Goal: Task Accomplishment & Management: Use online tool/utility

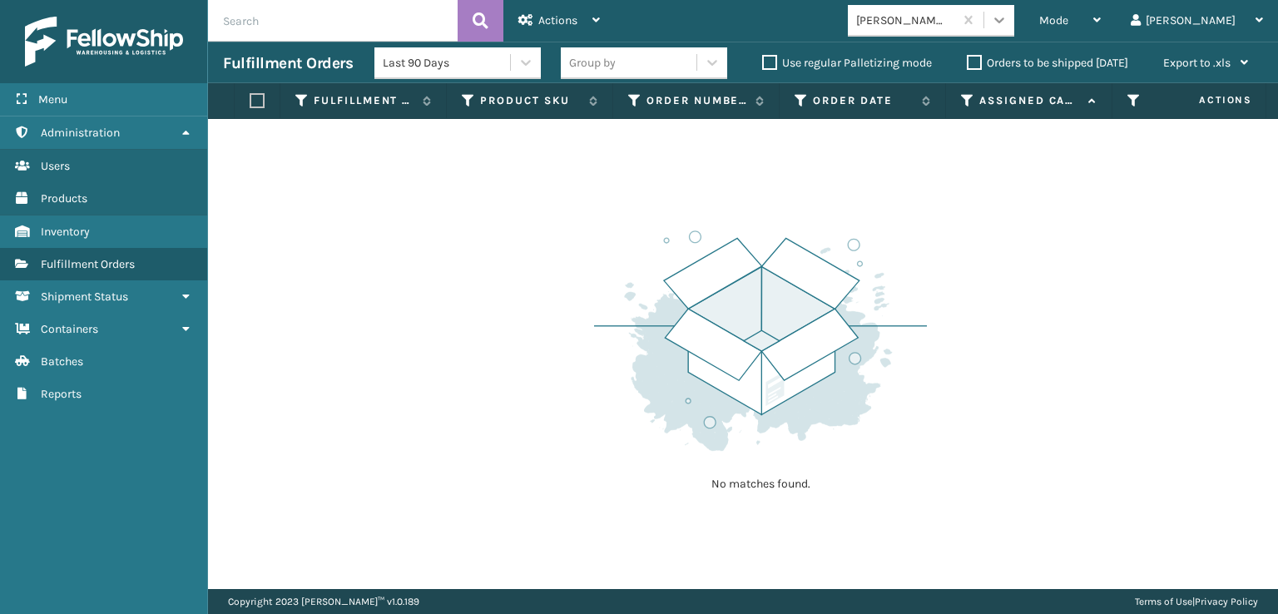
click at [1007, 27] on icon at bounding box center [999, 20] width 17 height 17
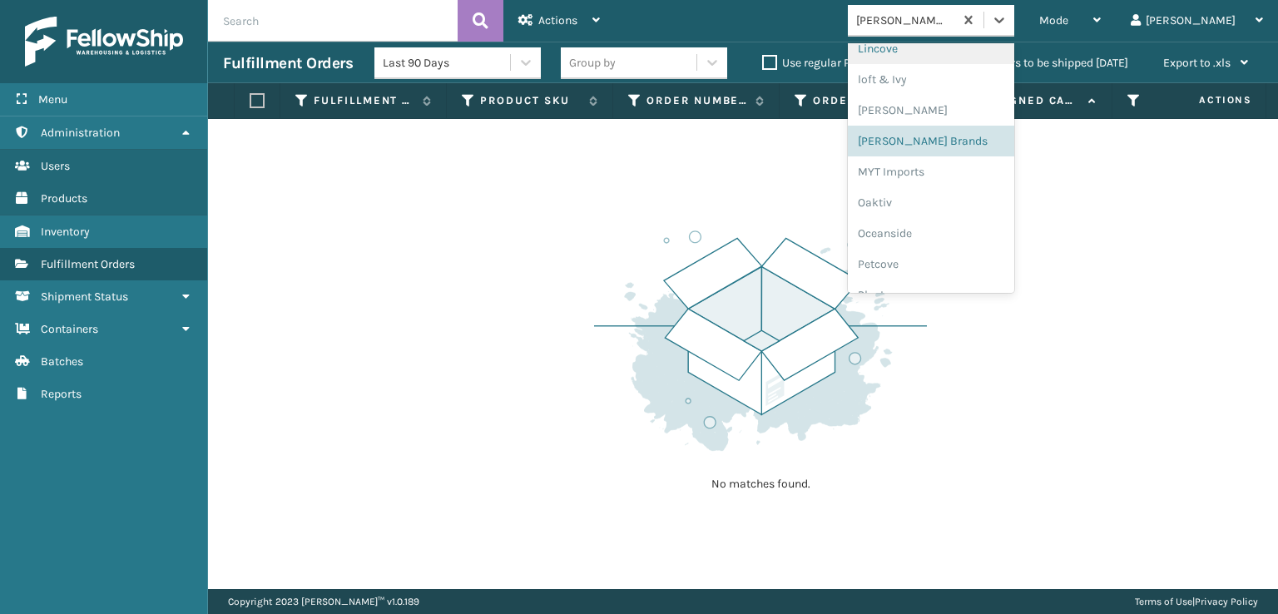
scroll to position [834, 0]
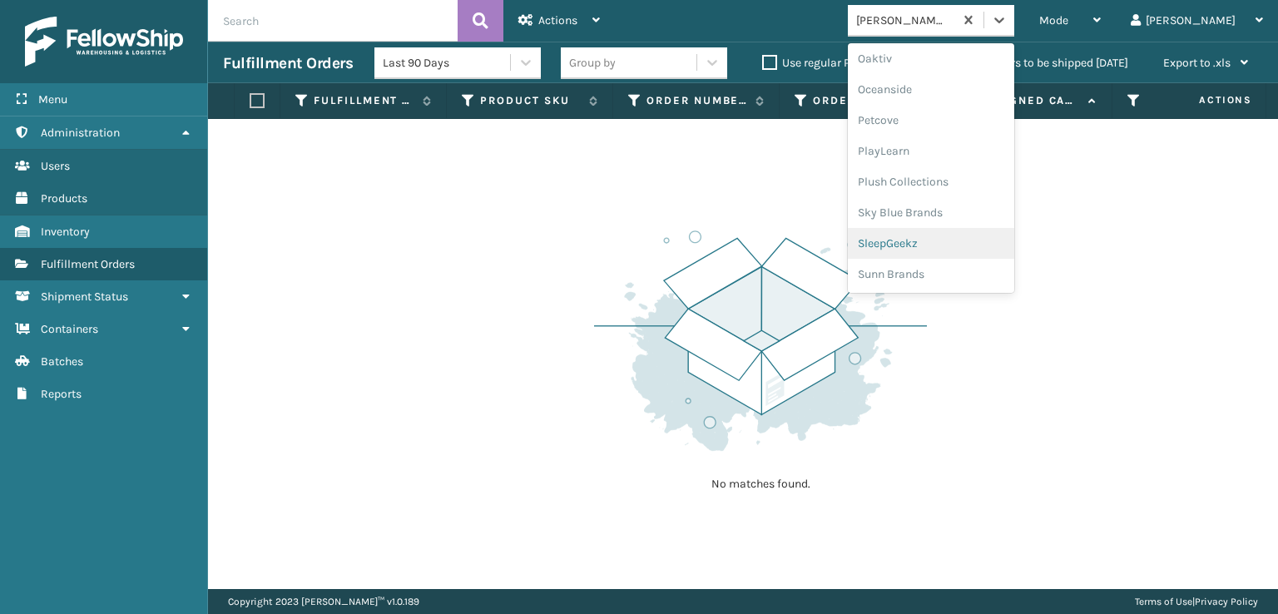
click at [948, 246] on div "SleepGeekz" at bounding box center [931, 243] width 166 height 31
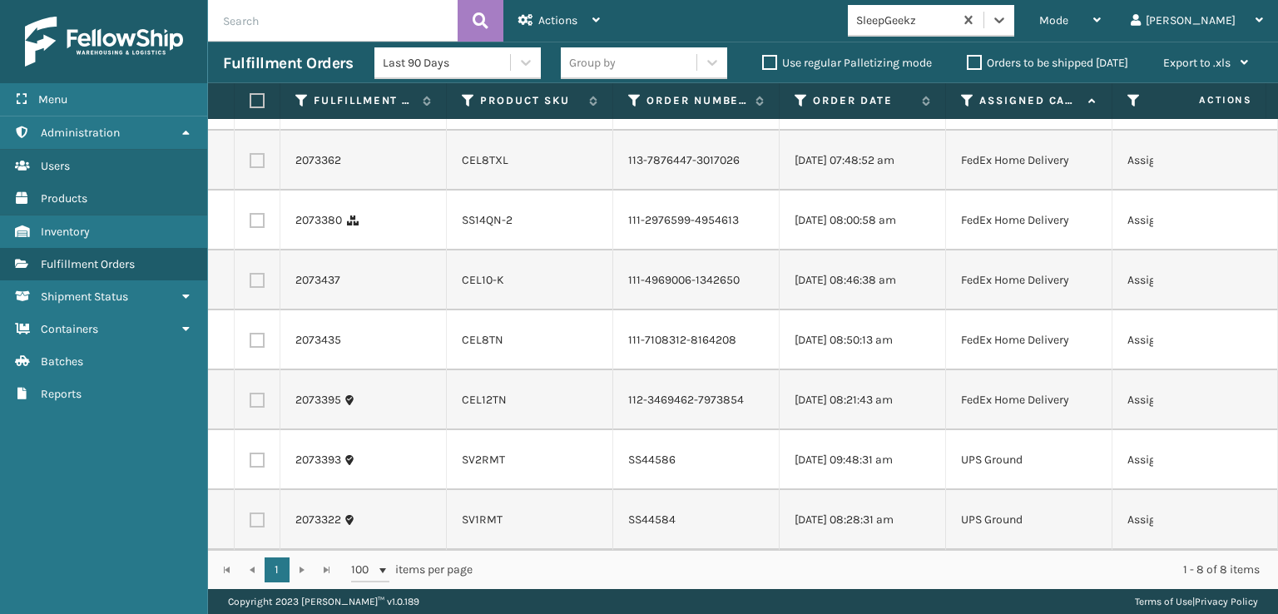
scroll to position [0, 0]
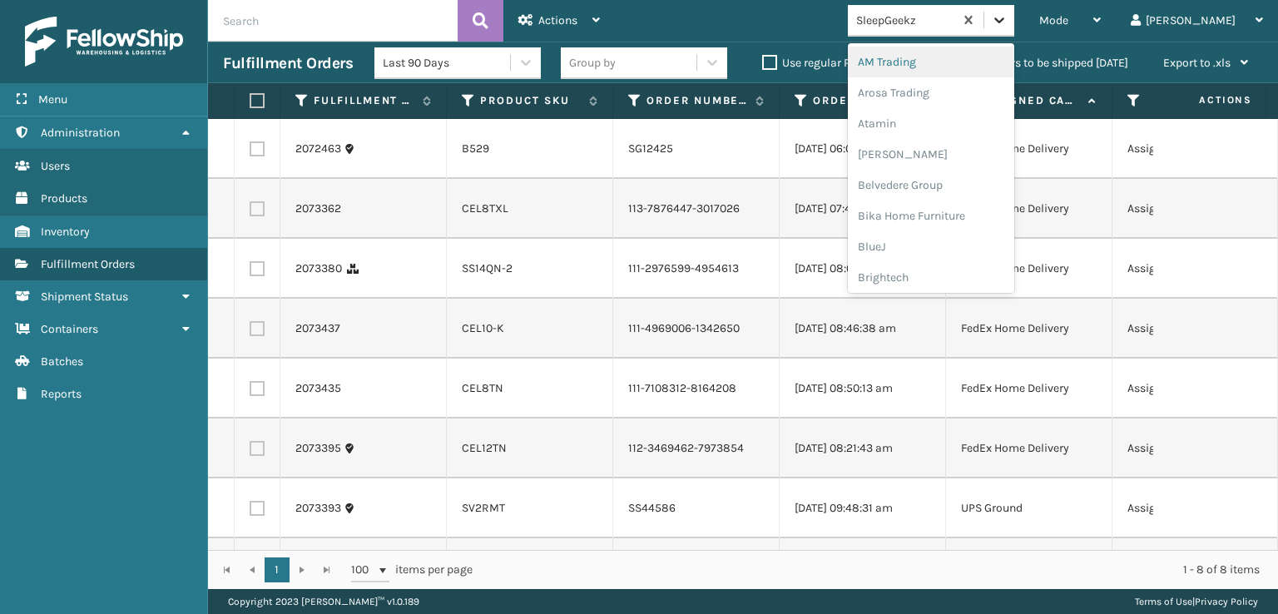
click at [1007, 16] on icon at bounding box center [999, 20] width 17 height 17
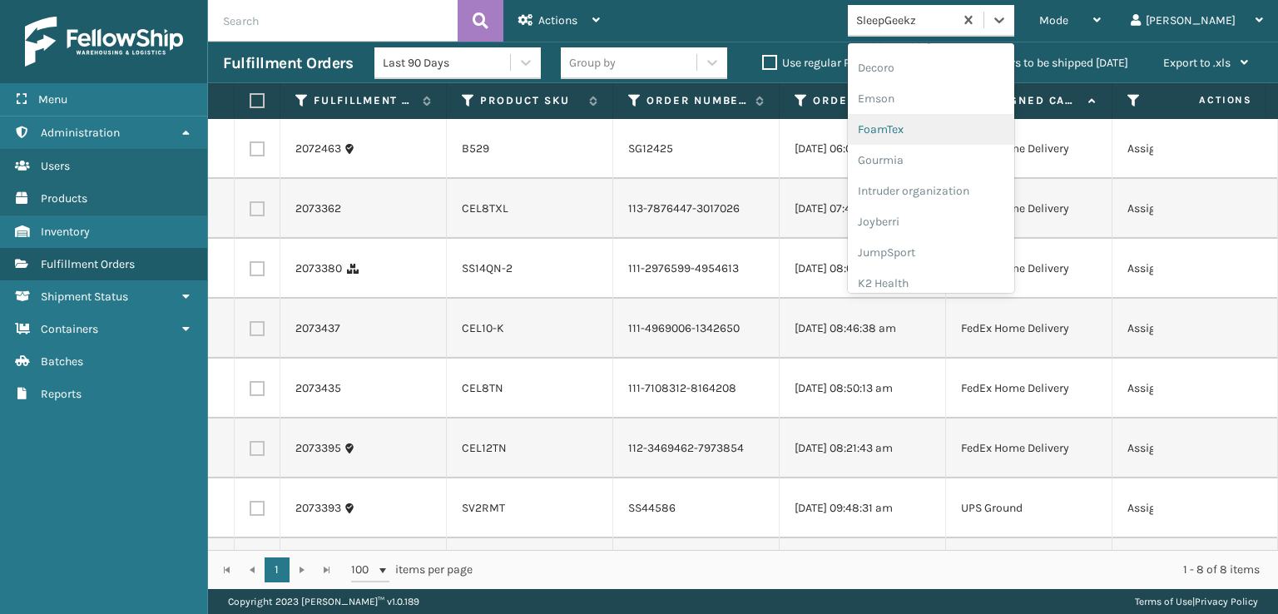
click at [958, 126] on div "FoamTex" at bounding box center [931, 129] width 166 height 31
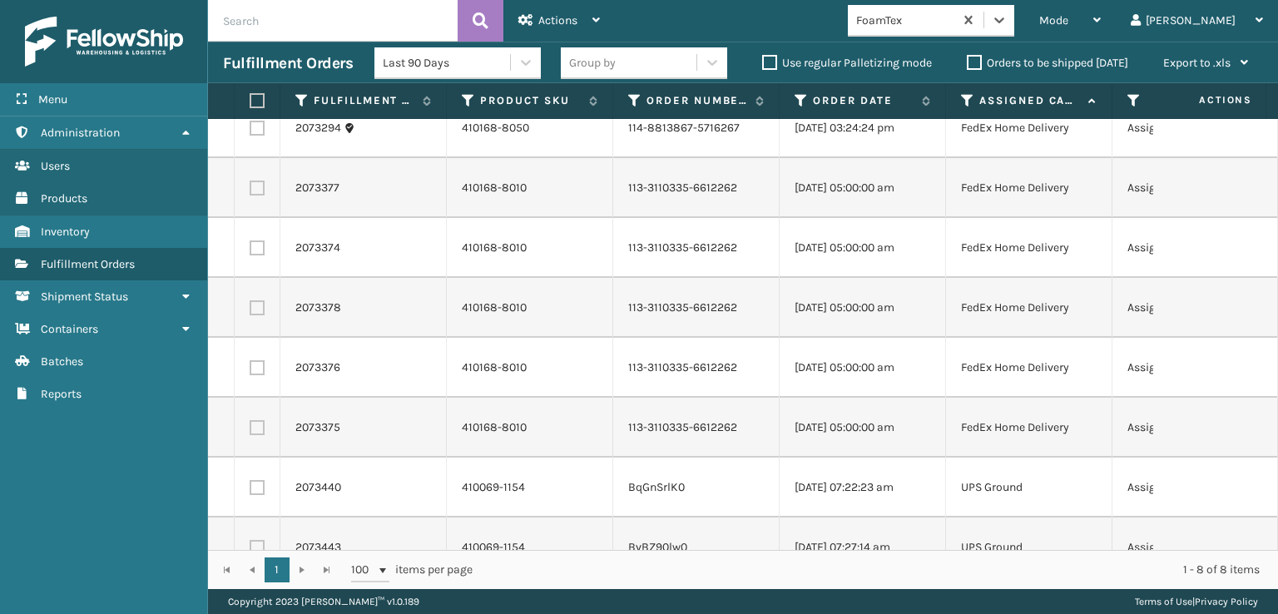
scroll to position [0, 0]
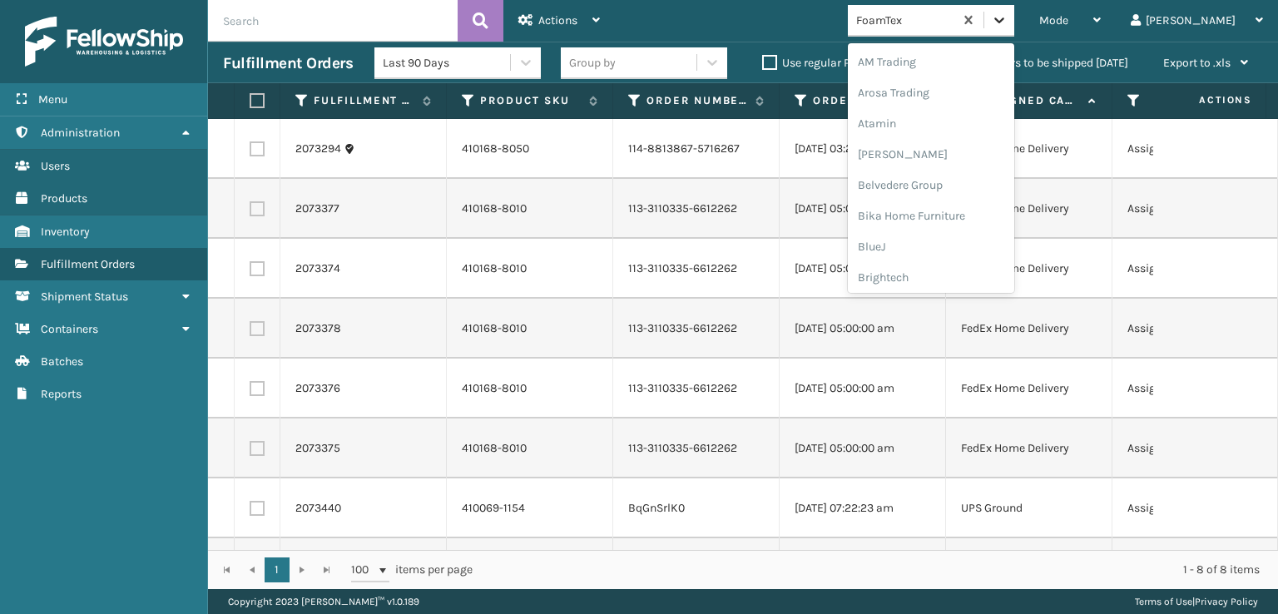
click at [1014, 17] on div at bounding box center [999, 20] width 30 height 30
click at [959, 220] on div "[PERSON_NAME] Brands" at bounding box center [931, 222] width 166 height 31
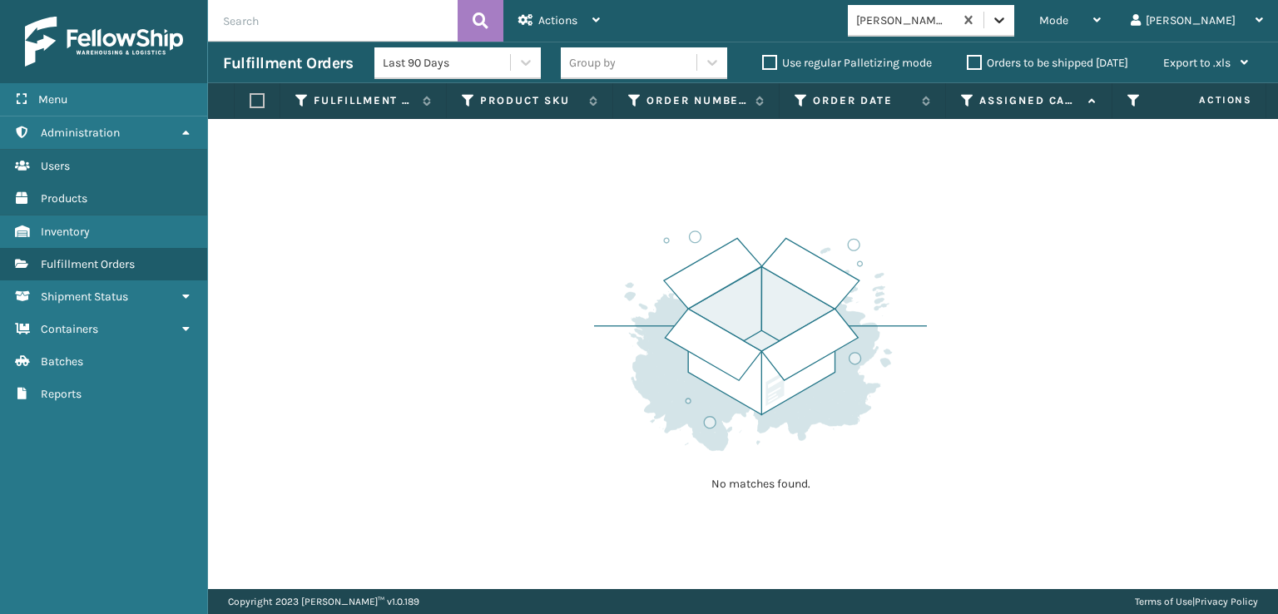
click at [1007, 22] on icon at bounding box center [999, 20] width 17 height 17
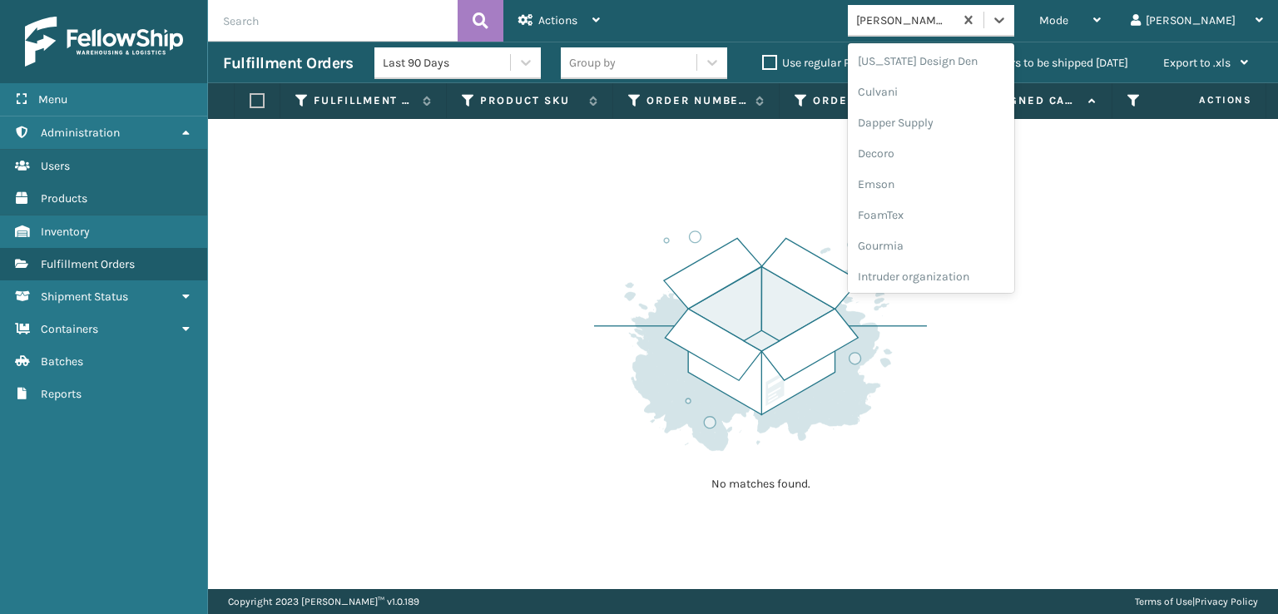
scroll to position [250, 0]
click at [958, 207] on div "FoamTex" at bounding box center [931, 212] width 166 height 31
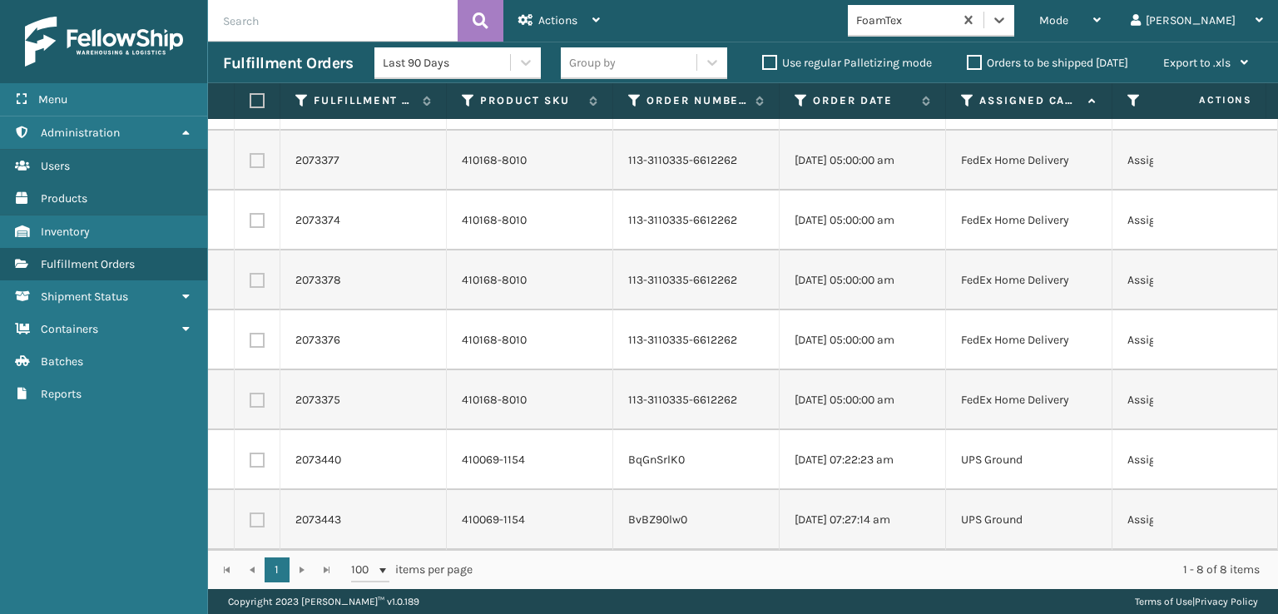
scroll to position [0, 0]
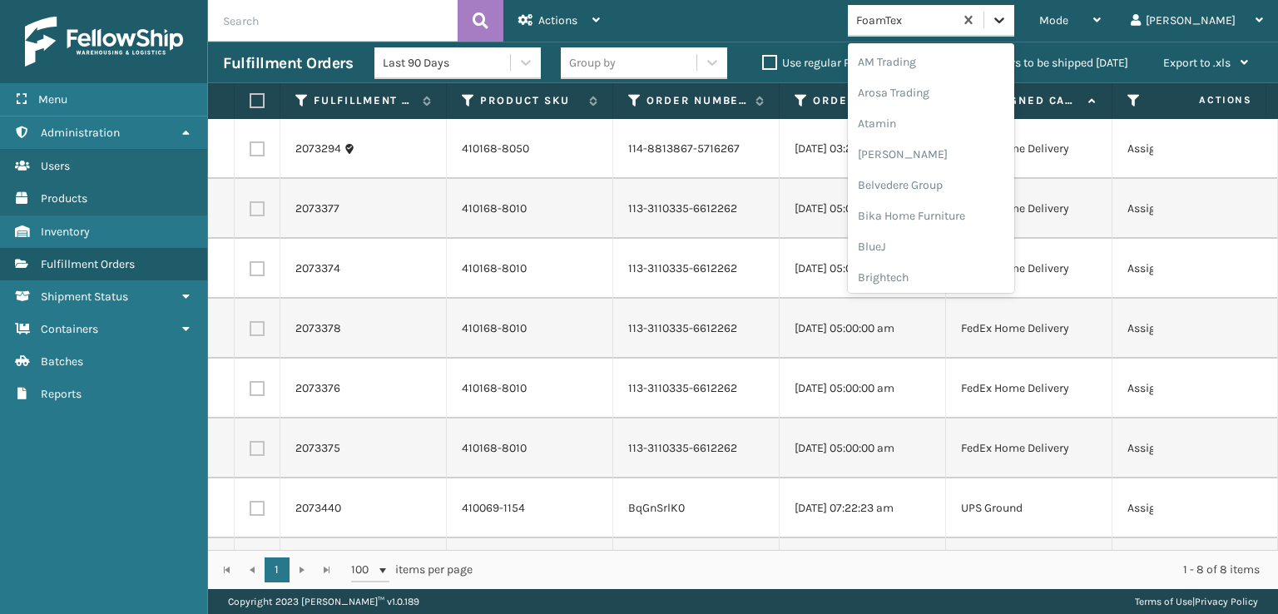
click at [1007, 13] on icon at bounding box center [999, 20] width 17 height 17
click at [944, 218] on div "[PERSON_NAME] Brands" at bounding box center [931, 222] width 166 height 31
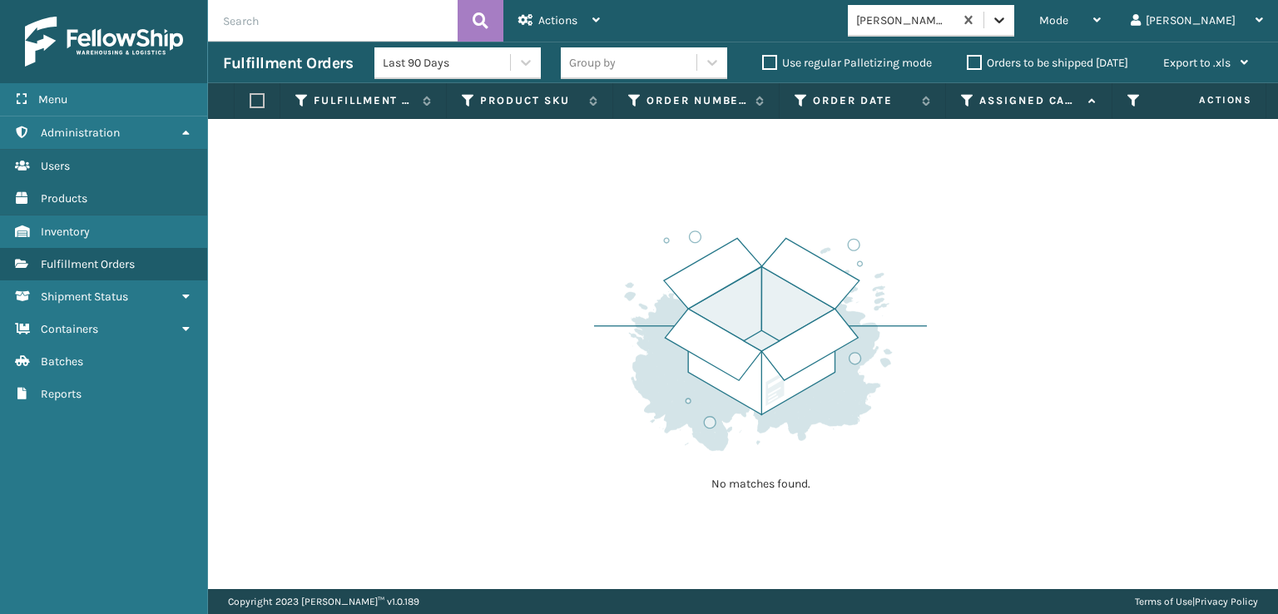
click at [1007, 17] on icon at bounding box center [999, 20] width 17 height 17
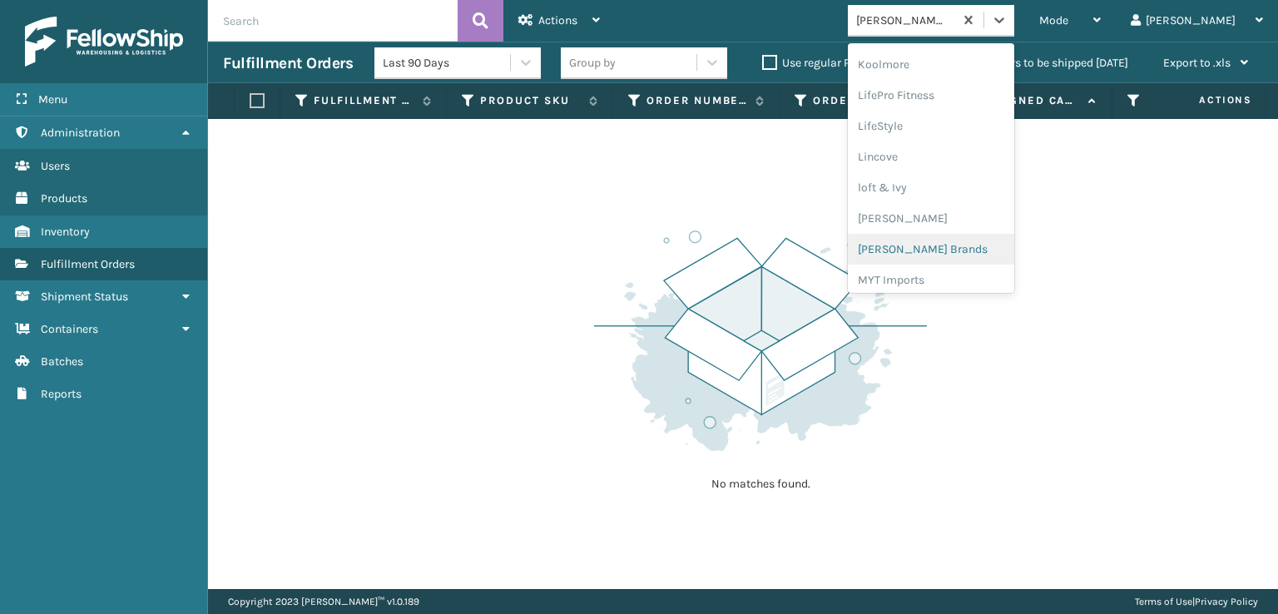
scroll to position [834, 0]
click at [956, 245] on div "SleepGeekz" at bounding box center [931, 243] width 166 height 31
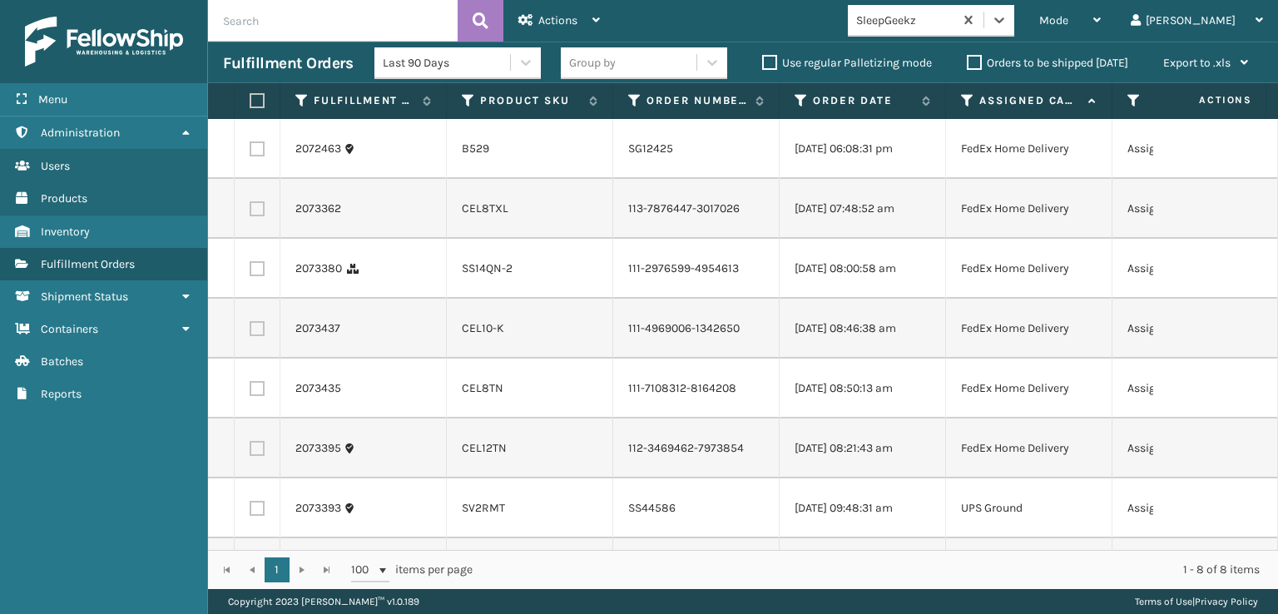
scroll to position [120, 0]
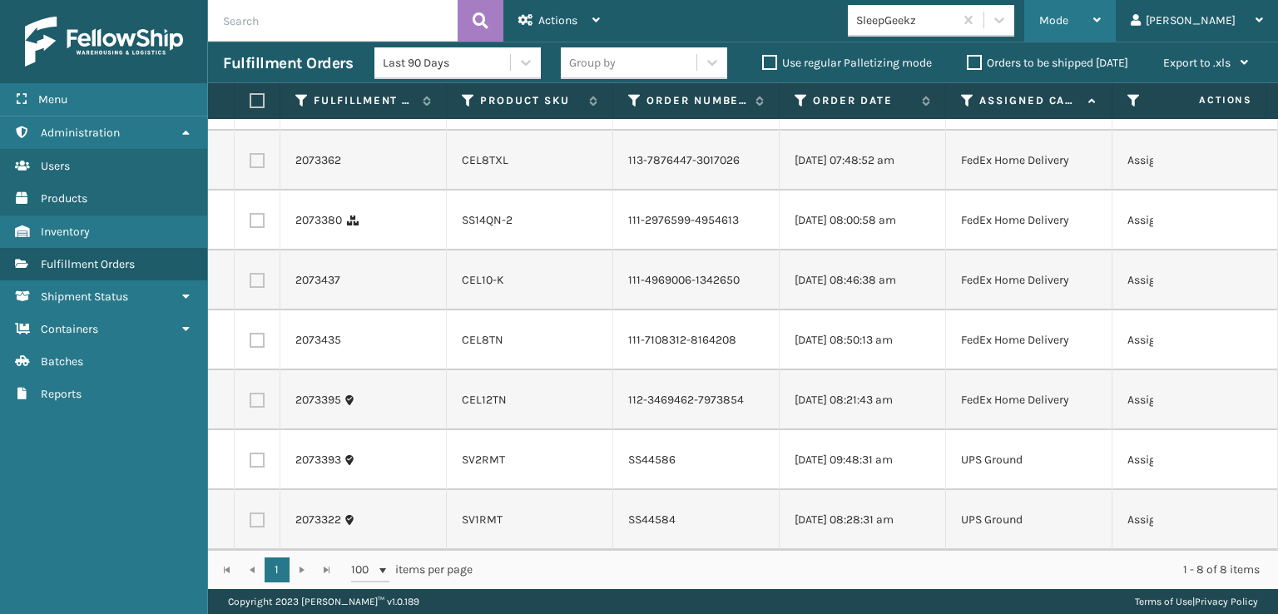
click at [1106, 17] on div "Mode Regular Mode Picking Mode Labeling Mode Exit Scan Mode" at bounding box center [1070, 21] width 92 height 42
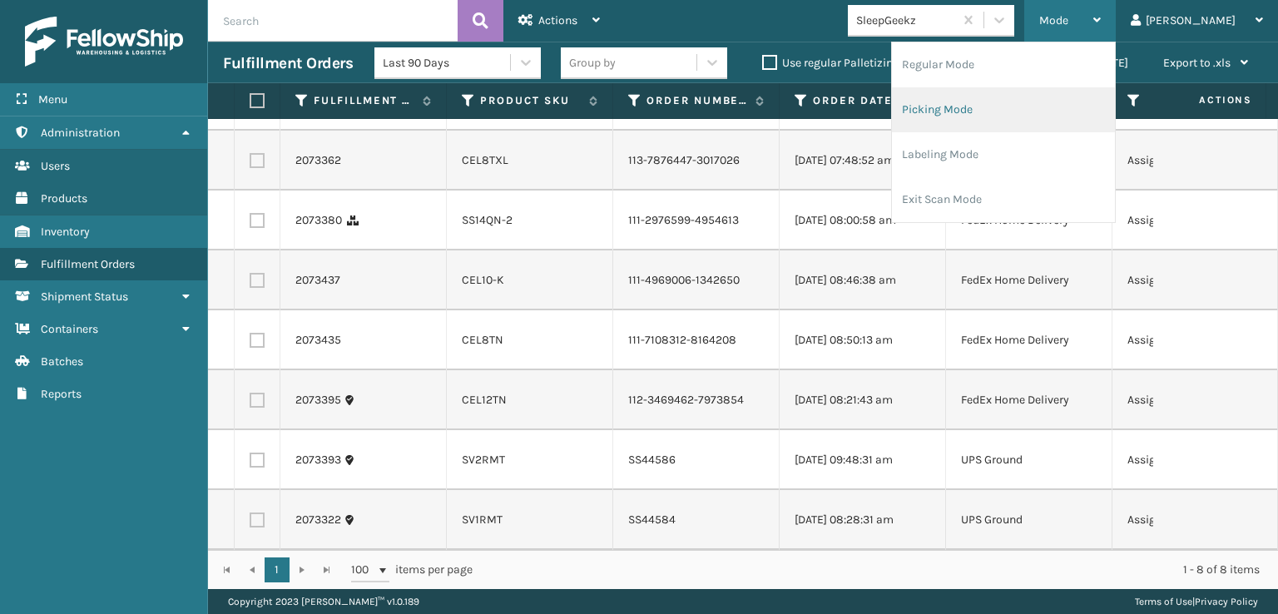
click at [988, 106] on li "Picking Mode" at bounding box center [1003, 109] width 223 height 45
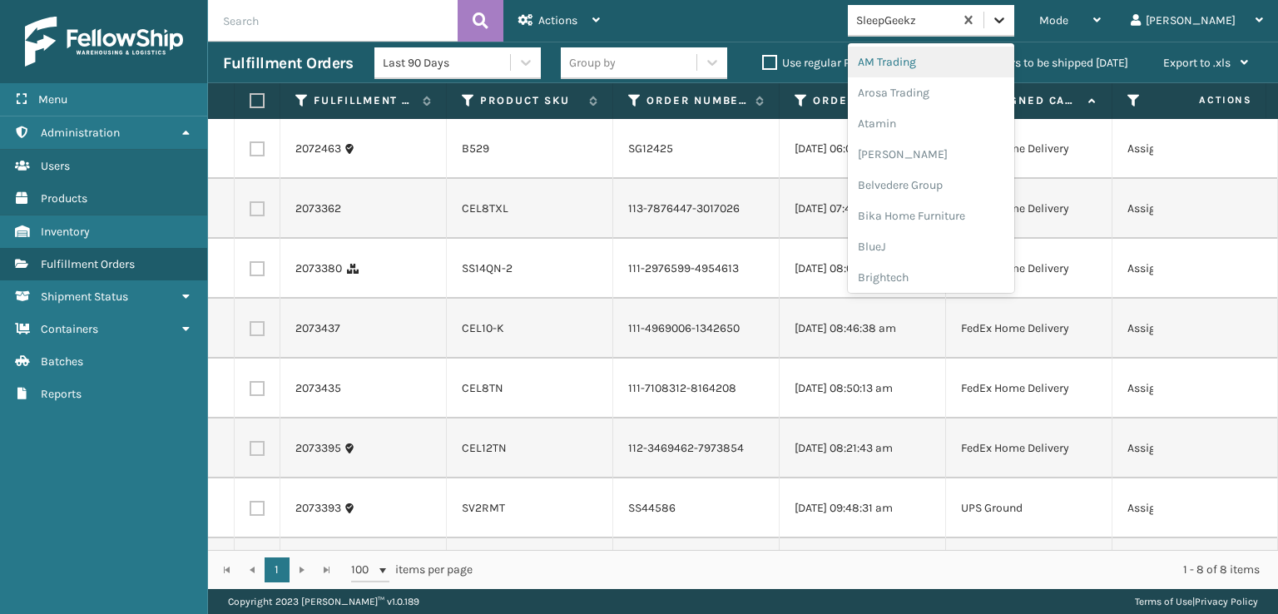
click at [1004, 18] on icon at bounding box center [999, 20] width 10 height 6
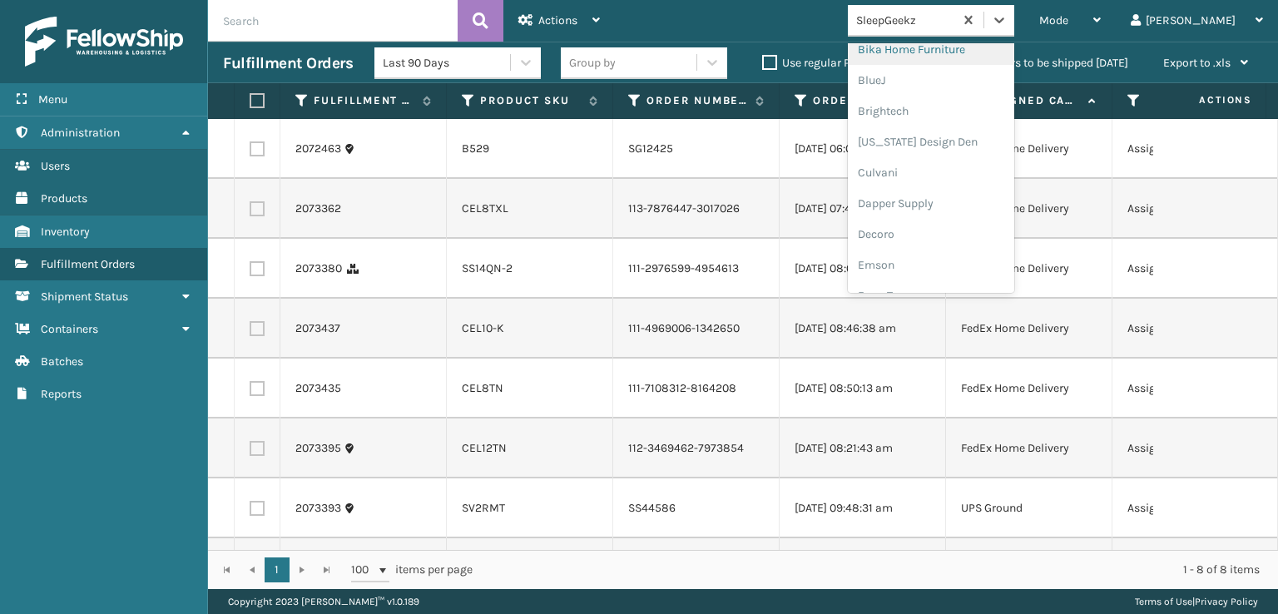
scroll to position [250, 0]
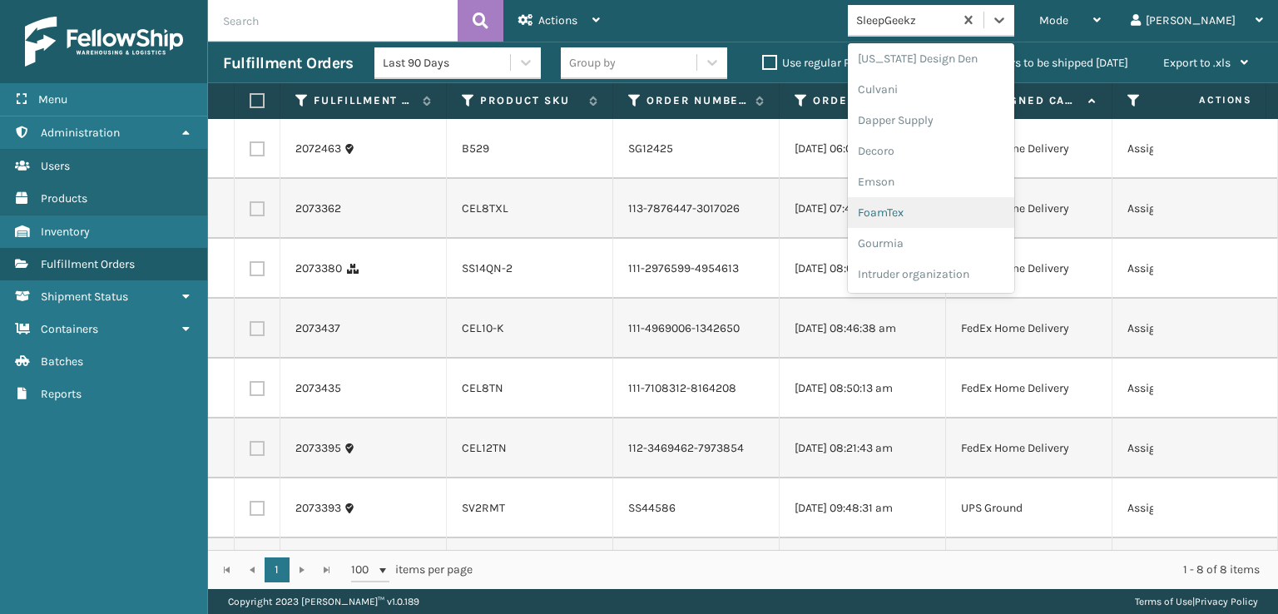
click at [949, 213] on div "FoamTex" at bounding box center [931, 212] width 166 height 31
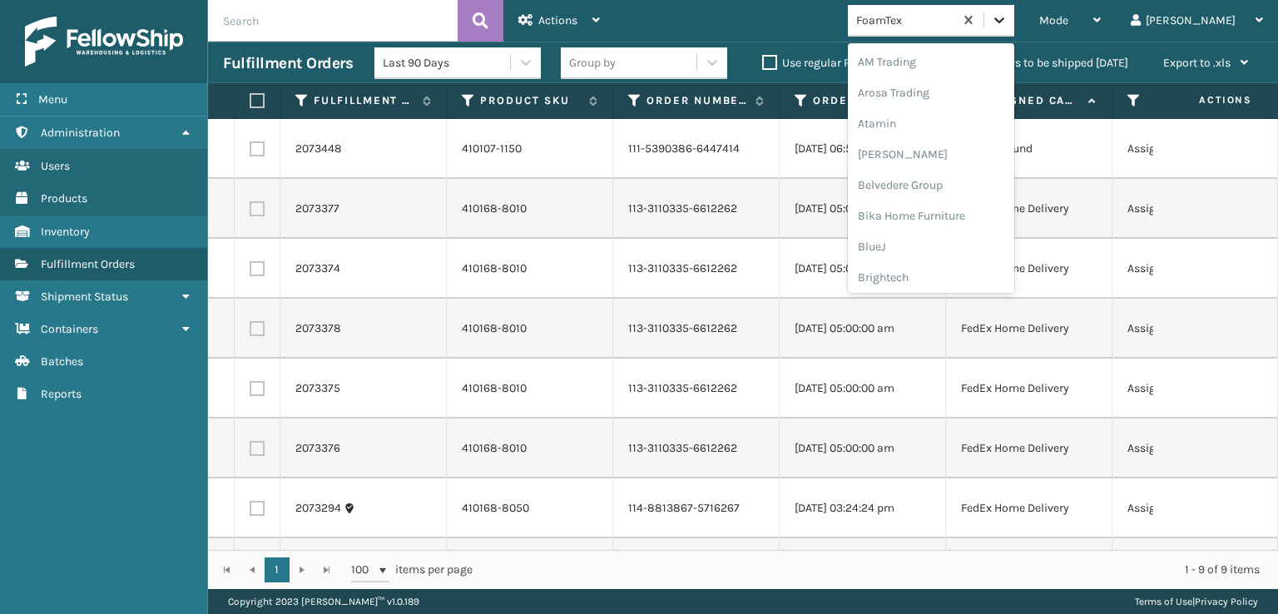
drag, startPoint x: 1069, startPoint y: 20, endPoint x: 1068, endPoint y: 32, distance: 12.5
click at [1004, 19] on icon at bounding box center [999, 20] width 10 height 6
click at [943, 212] on div "[PERSON_NAME] Brands" at bounding box center [931, 222] width 166 height 31
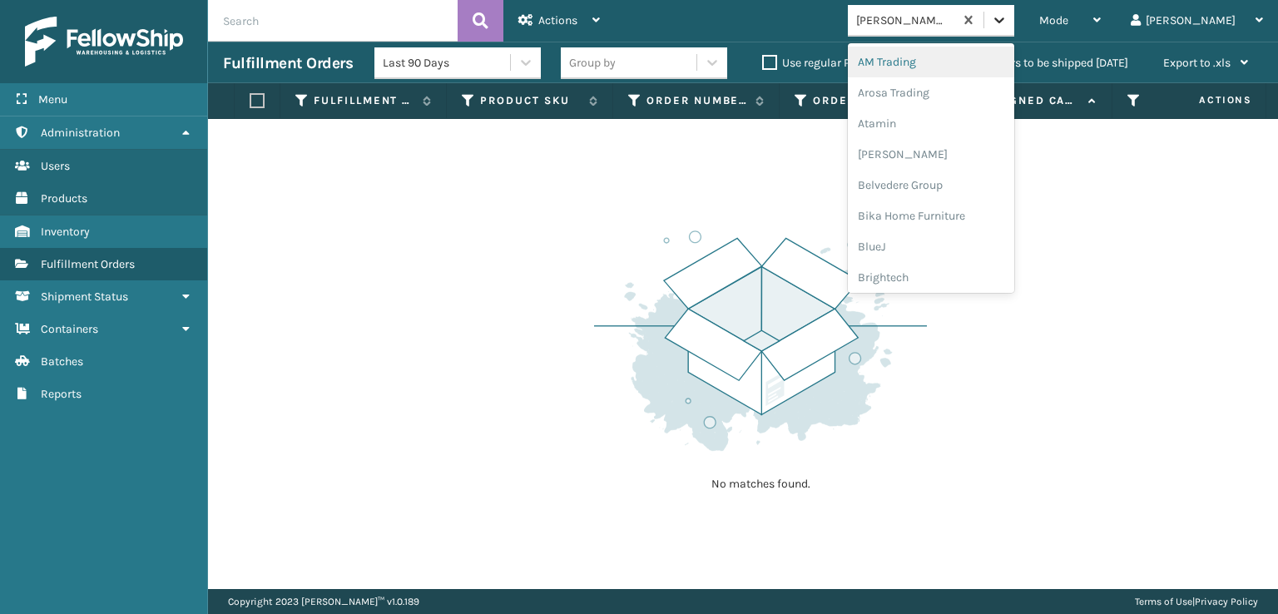
click at [1004, 21] on icon at bounding box center [999, 20] width 10 height 6
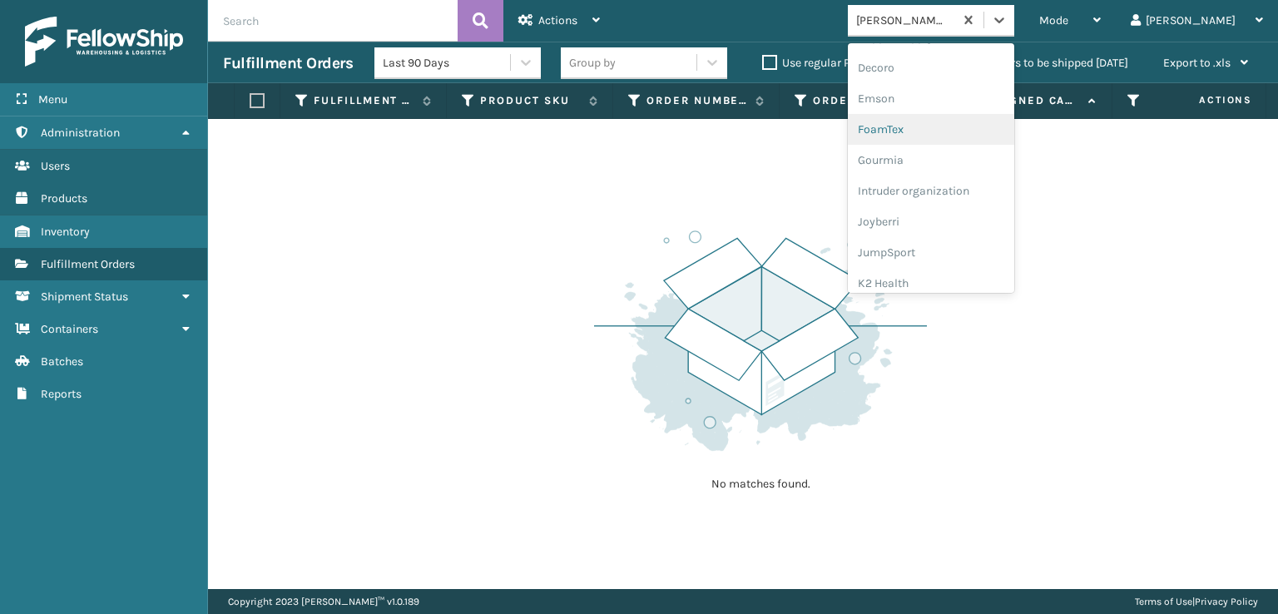
click at [955, 124] on div "FoamTex" at bounding box center [931, 129] width 166 height 31
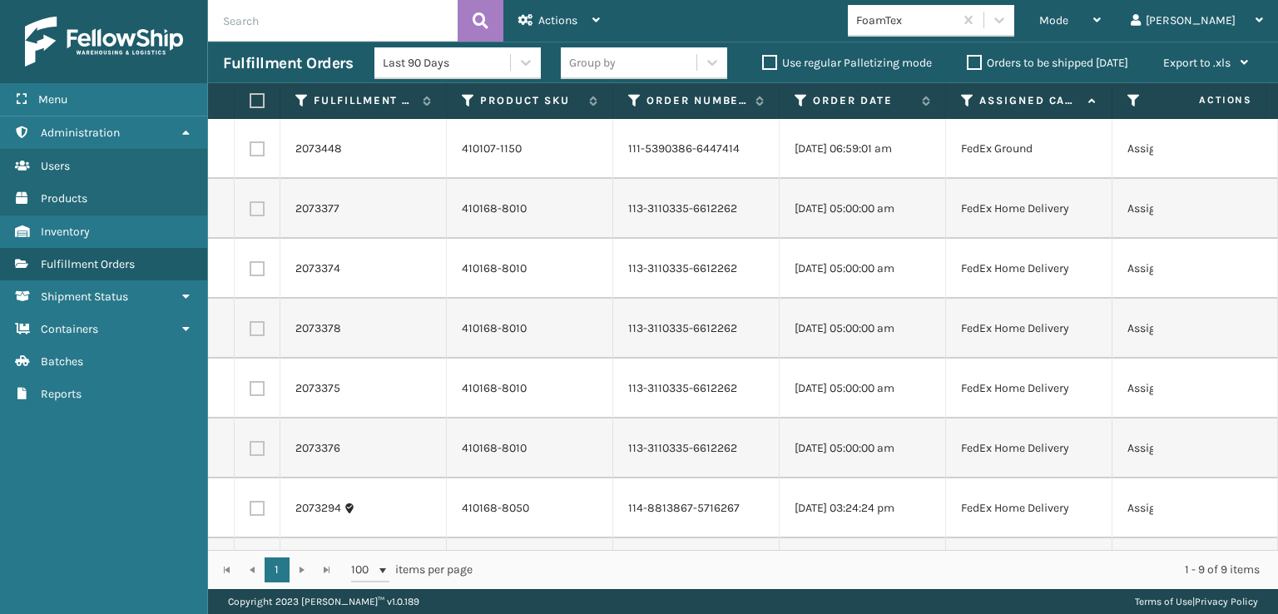
click at [260, 94] on label at bounding box center [255, 100] width 10 height 15
click at [250, 96] on input "checkbox" at bounding box center [250, 101] width 1 height 11
checkbox input "true"
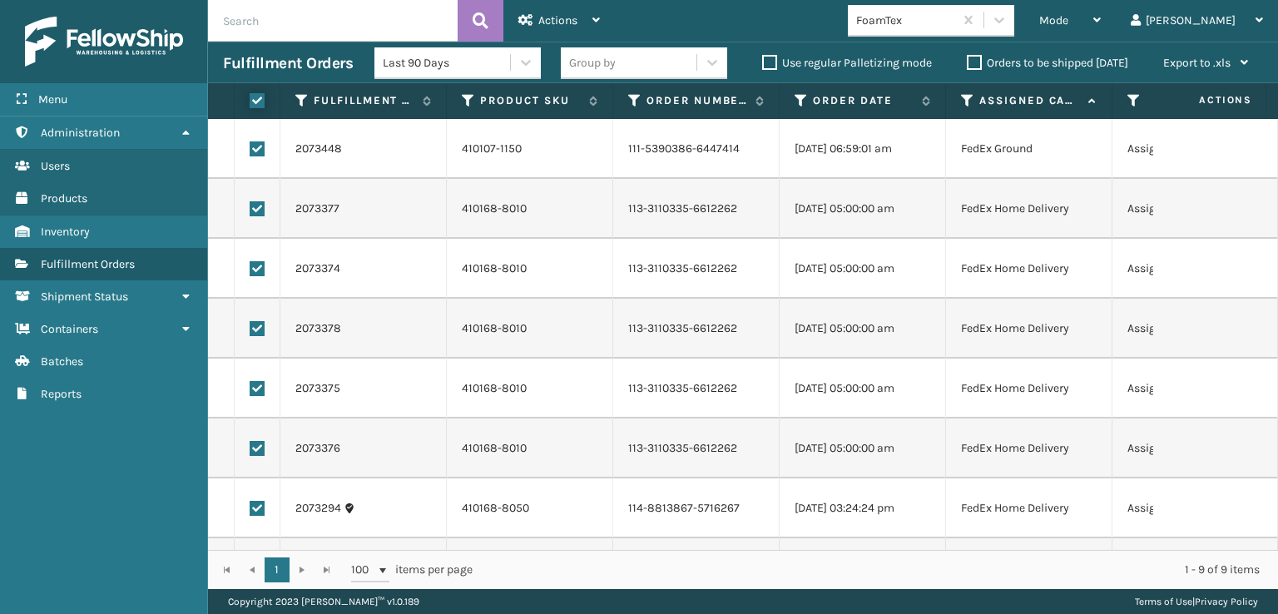
checkbox input "true"
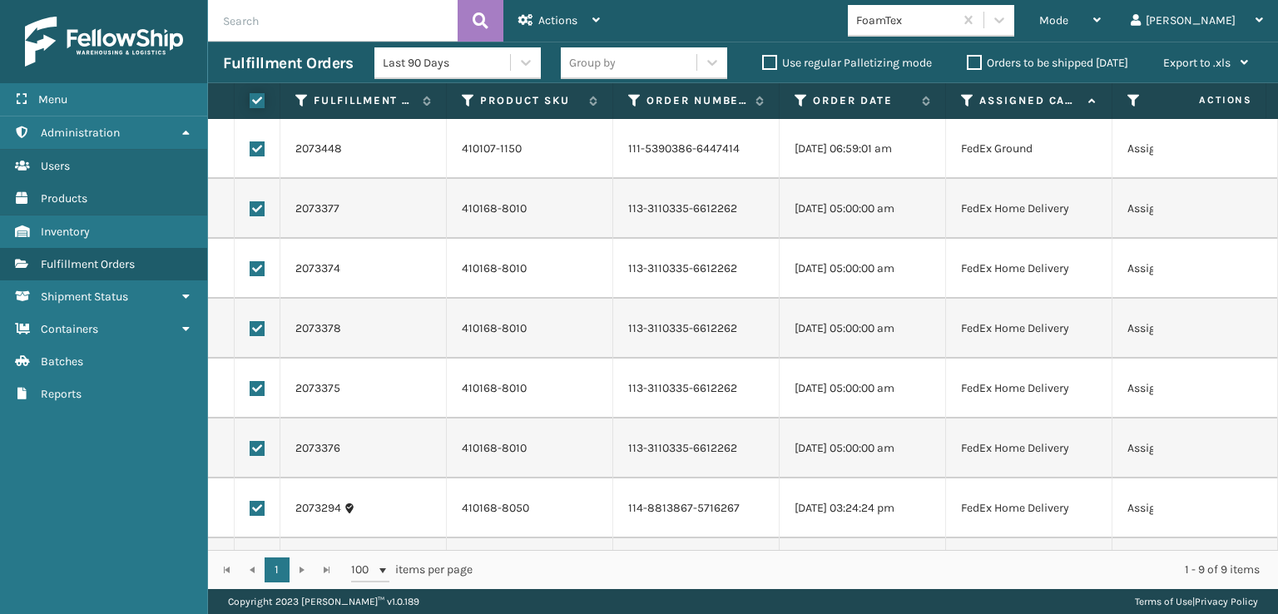
checkbox input "true"
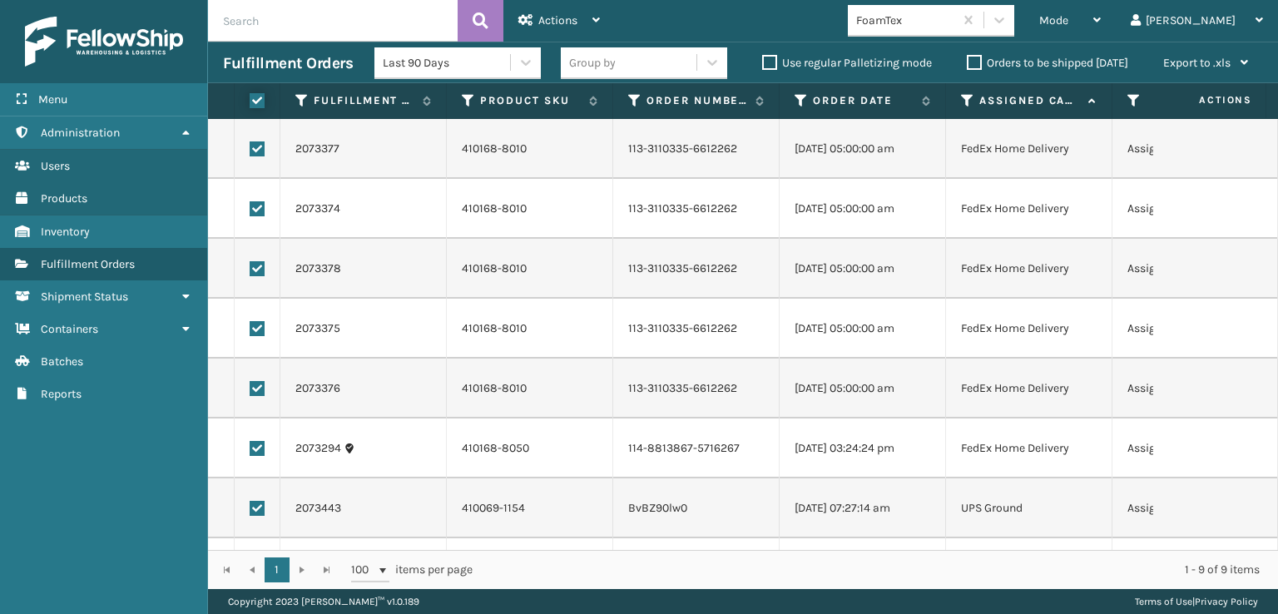
scroll to position [120, 0]
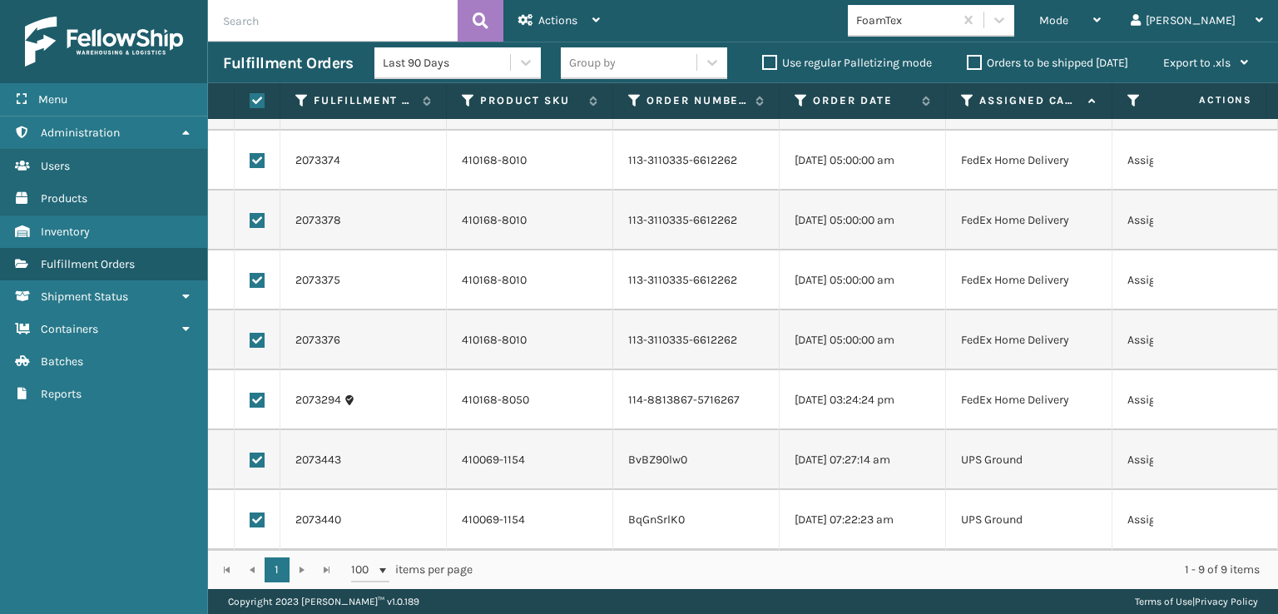
click at [260, 453] on label at bounding box center [257, 460] width 15 height 15
click at [250, 453] on input "checkbox" at bounding box center [250, 458] width 1 height 11
checkbox input "false"
click at [252, 512] on label at bounding box center [257, 519] width 15 height 15
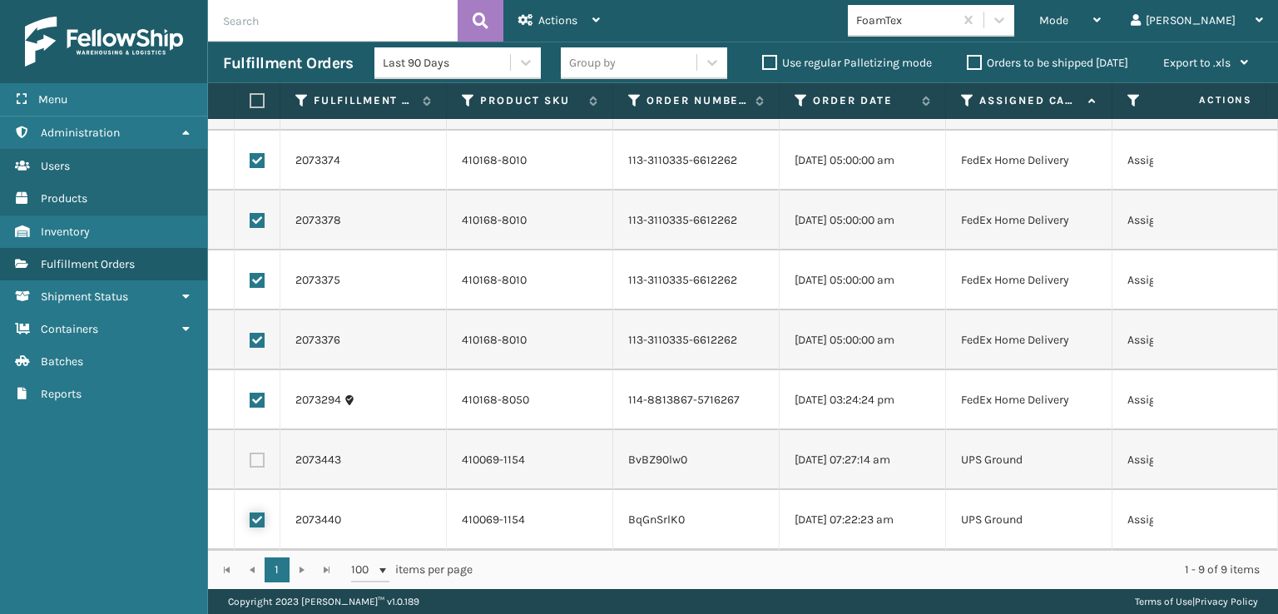
click at [250, 512] on input "checkbox" at bounding box center [250, 517] width 1 height 11
checkbox input "false"
click at [555, 11] on div "Actions" at bounding box center [559, 21] width 82 height 42
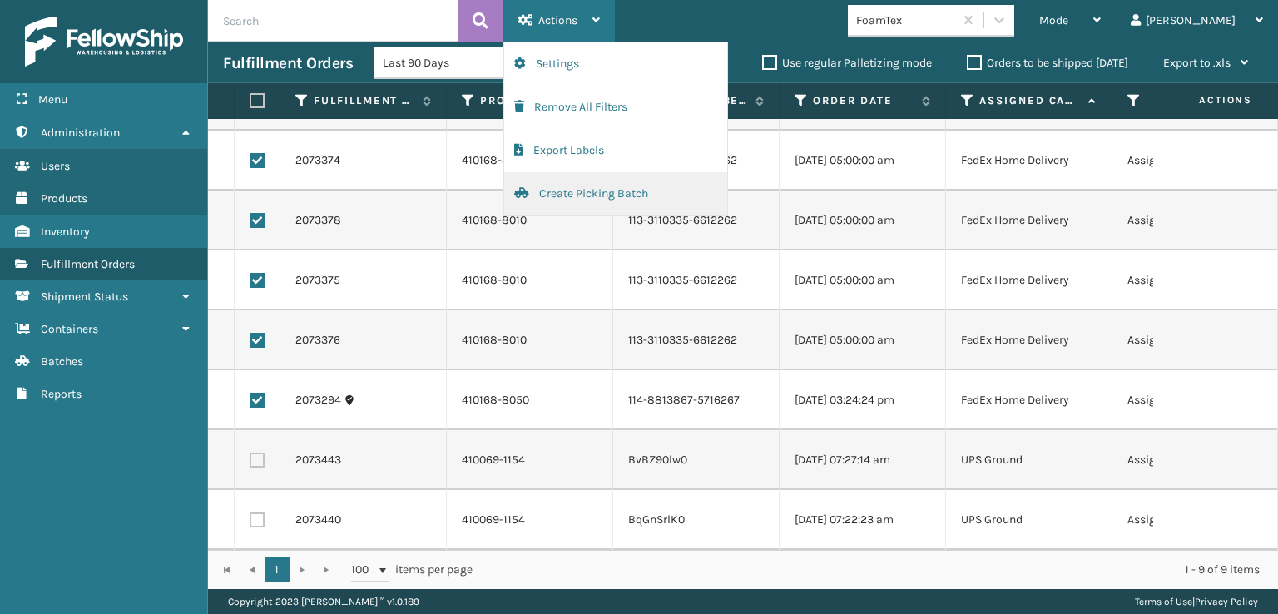
click at [562, 192] on button "Create Picking Batch" at bounding box center [615, 193] width 223 height 43
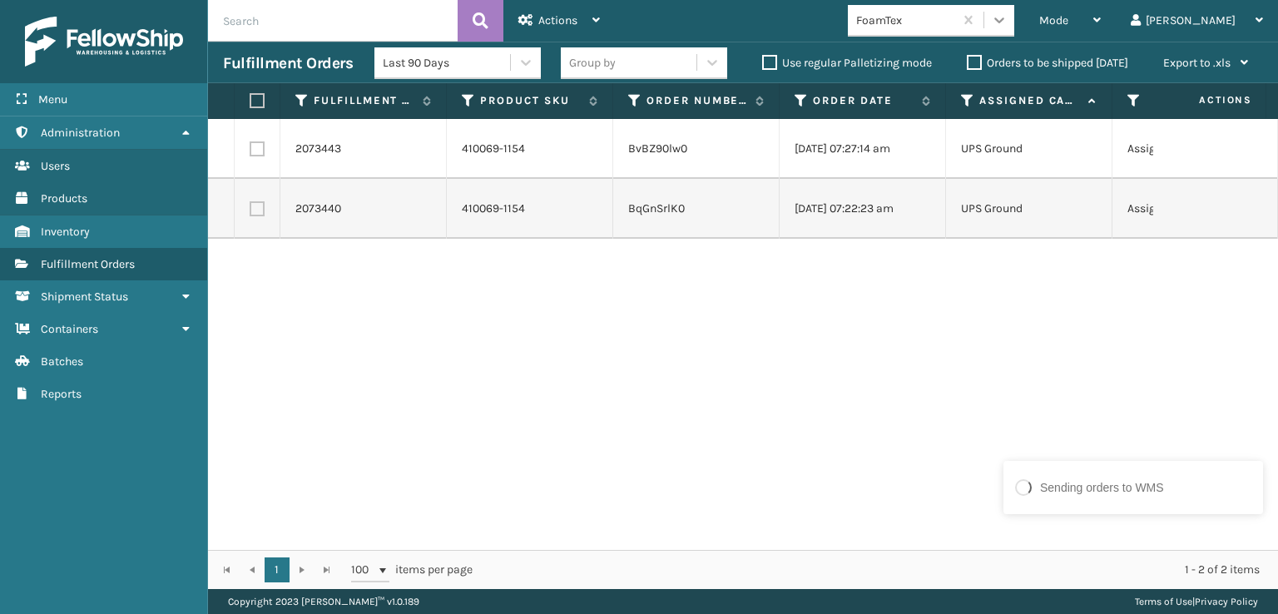
click at [1007, 15] on icon at bounding box center [999, 20] width 17 height 17
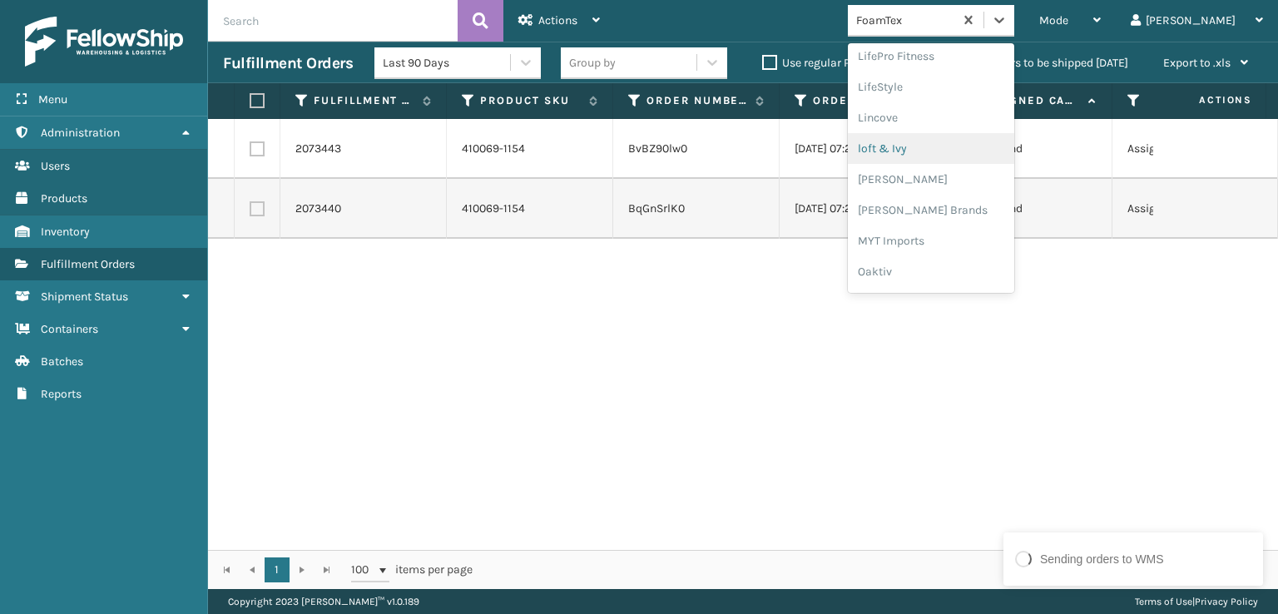
scroll to position [692, 0]
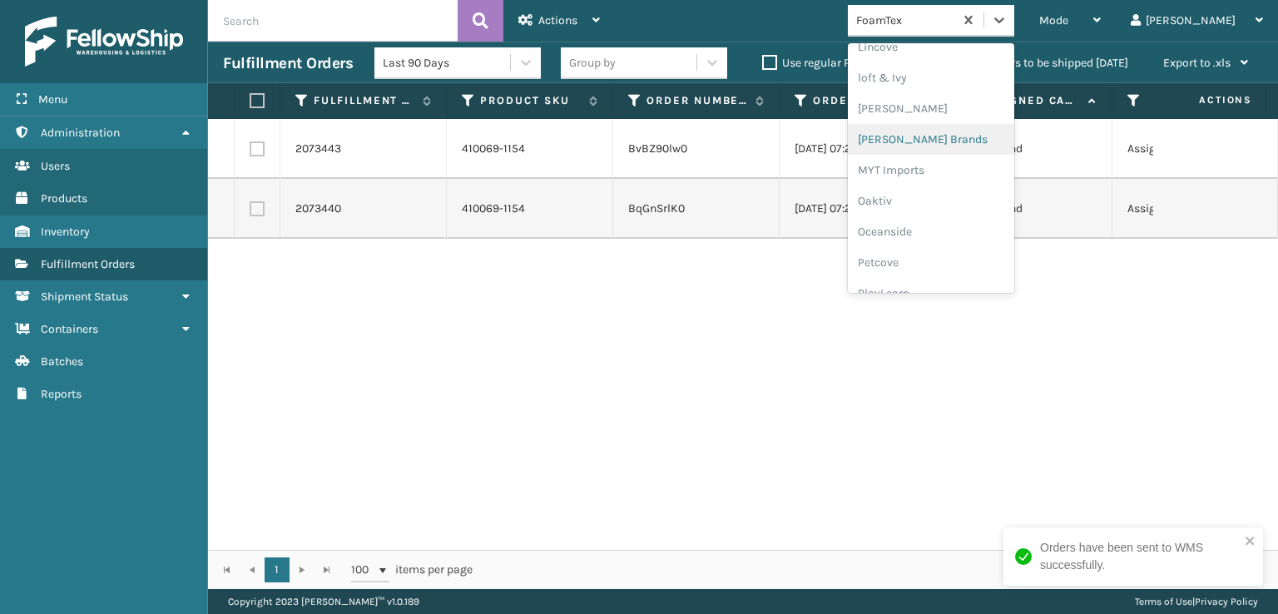
click at [941, 134] on div "[PERSON_NAME] Brands" at bounding box center [931, 139] width 166 height 31
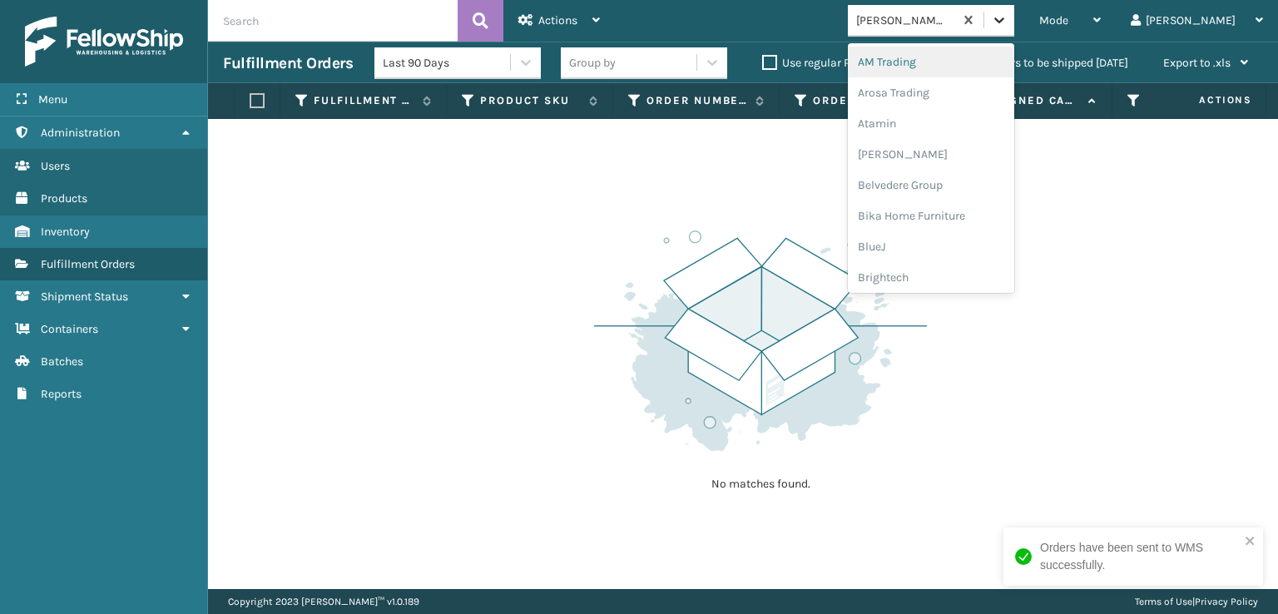
click at [1014, 12] on div at bounding box center [999, 20] width 30 height 30
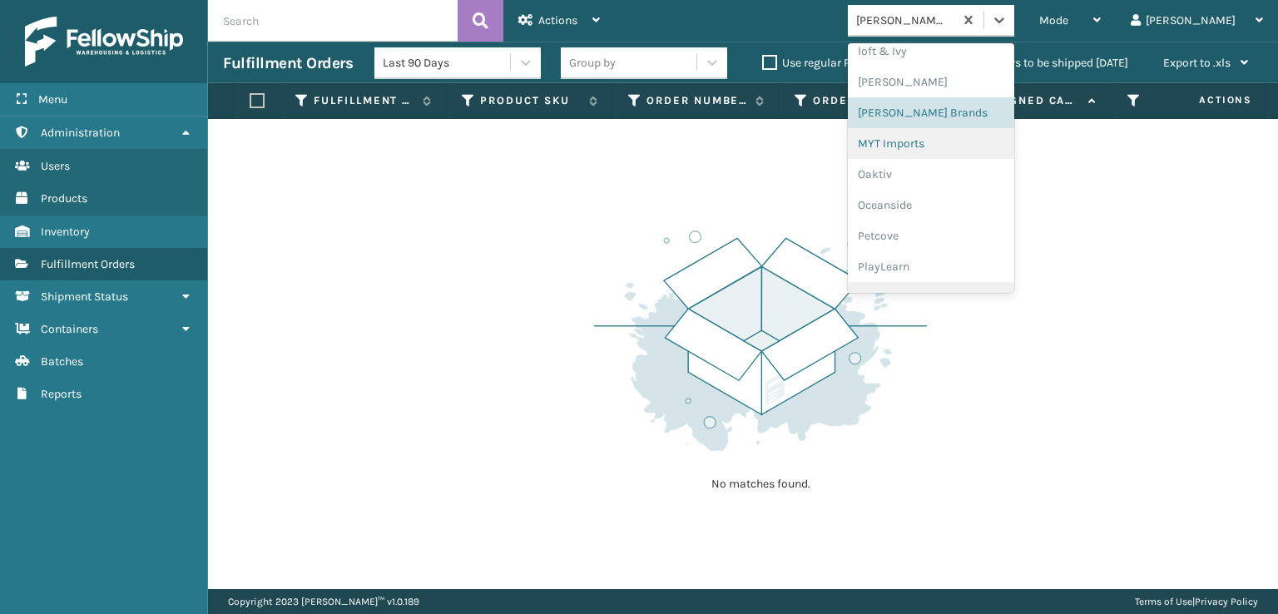
scroll to position [834, 0]
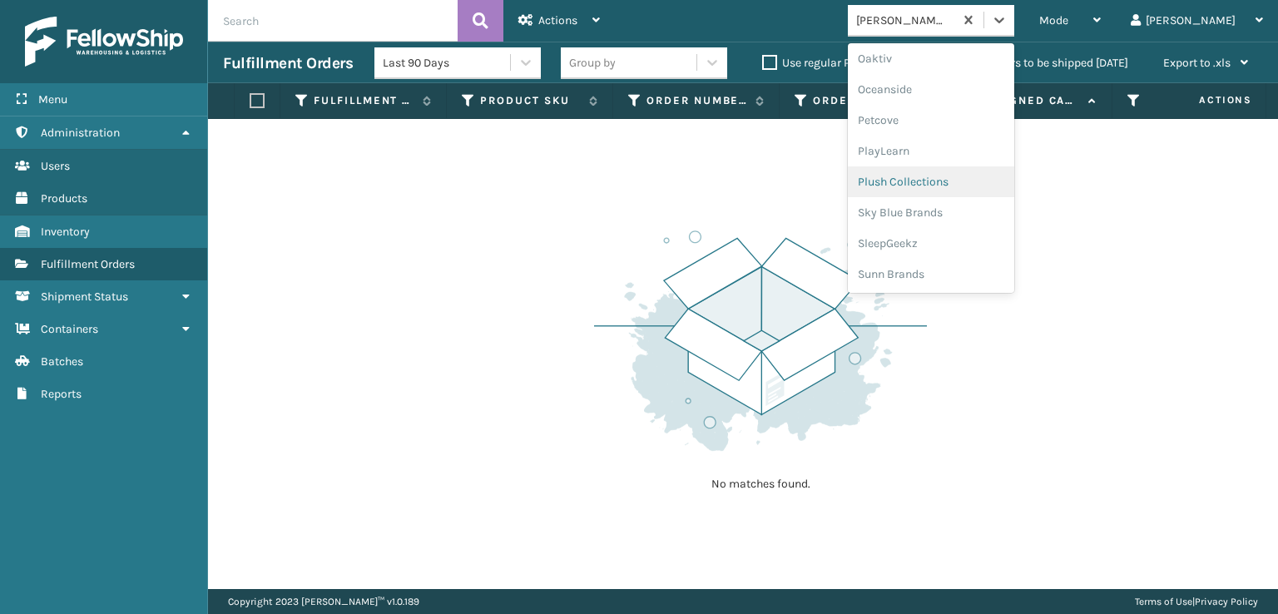
click at [945, 177] on div "Plush Collections" at bounding box center [931, 181] width 166 height 31
click at [1007, 24] on icon at bounding box center [999, 20] width 17 height 17
click at [943, 239] on div "SleepGeekz" at bounding box center [931, 243] width 166 height 31
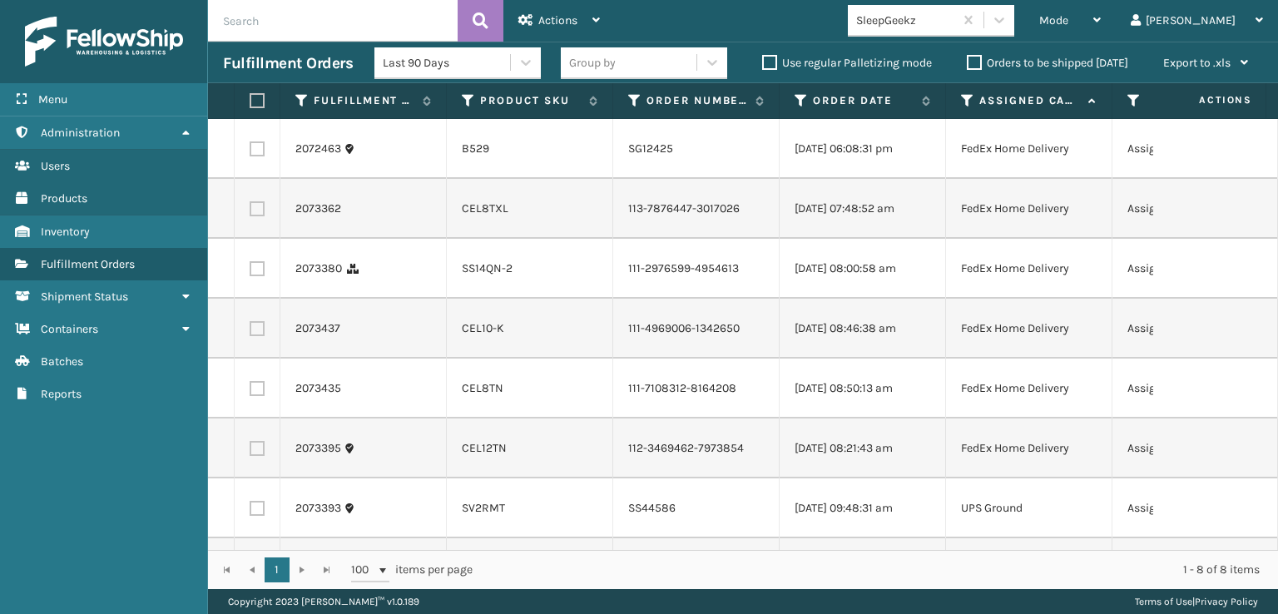
click at [257, 216] on label at bounding box center [257, 208] width 15 height 15
click at [250, 212] on input "checkbox" at bounding box center [250, 206] width 1 height 11
checkbox input "true"
click at [259, 276] on label at bounding box center [257, 268] width 15 height 15
click at [250, 272] on input "checkbox" at bounding box center [250, 266] width 1 height 11
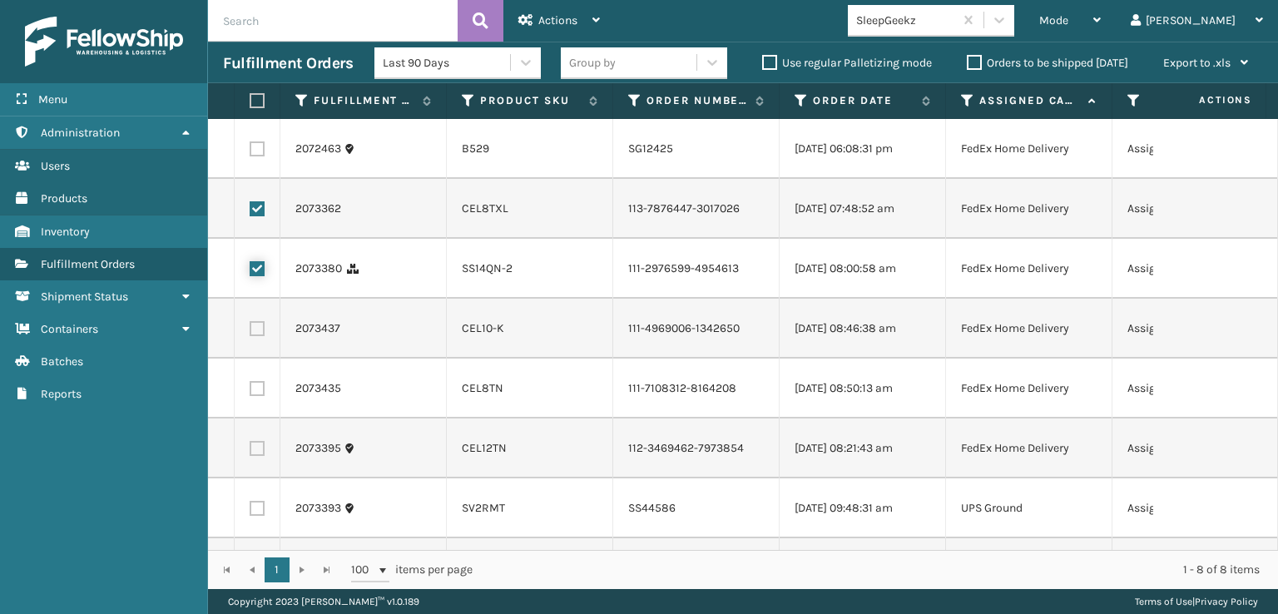
checkbox input "true"
click at [261, 336] on label at bounding box center [257, 328] width 15 height 15
click at [250, 332] on input "checkbox" at bounding box center [250, 326] width 1 height 11
checkbox input "true"
click at [257, 396] on label at bounding box center [257, 388] width 15 height 15
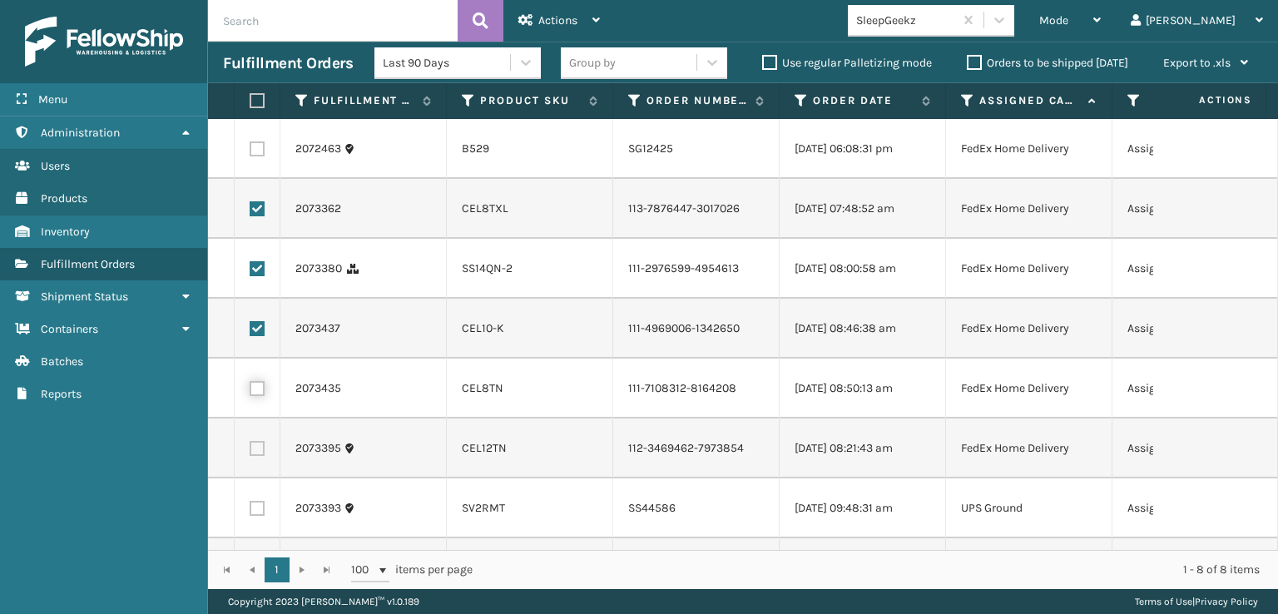
click at [250, 392] on input "checkbox" at bounding box center [250, 386] width 1 height 11
checkbox input "true"
click at [258, 456] on label at bounding box center [257, 448] width 15 height 15
click at [250, 452] on input "checkbox" at bounding box center [250, 446] width 1 height 11
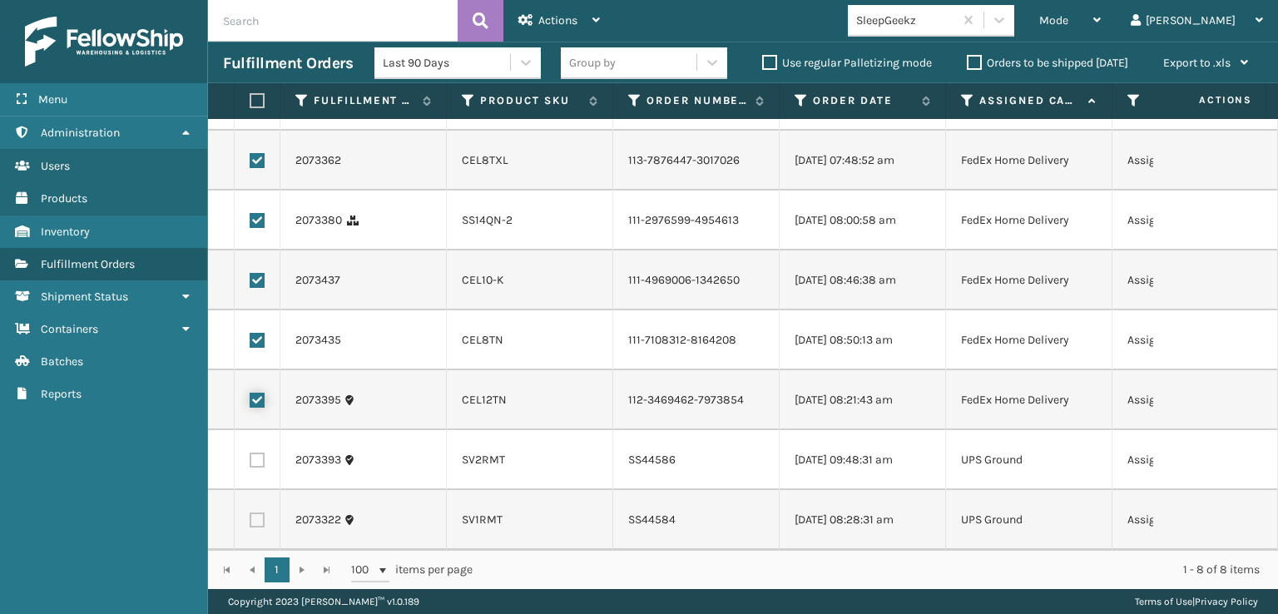
scroll to position [37, 0]
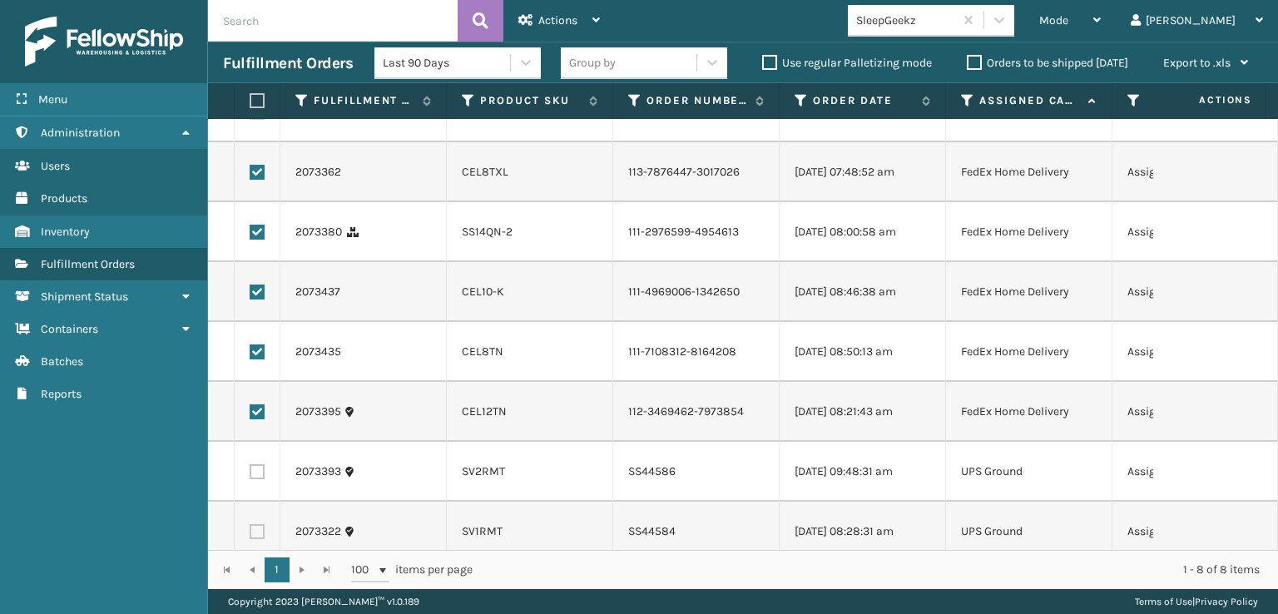
click at [255, 419] on label at bounding box center [257, 411] width 15 height 15
click at [250, 415] on input "checkbox" at bounding box center [250, 409] width 1 height 11
checkbox input "false"
click at [259, 359] on label at bounding box center [257, 351] width 15 height 15
click at [250, 355] on input "checkbox" at bounding box center [250, 349] width 1 height 11
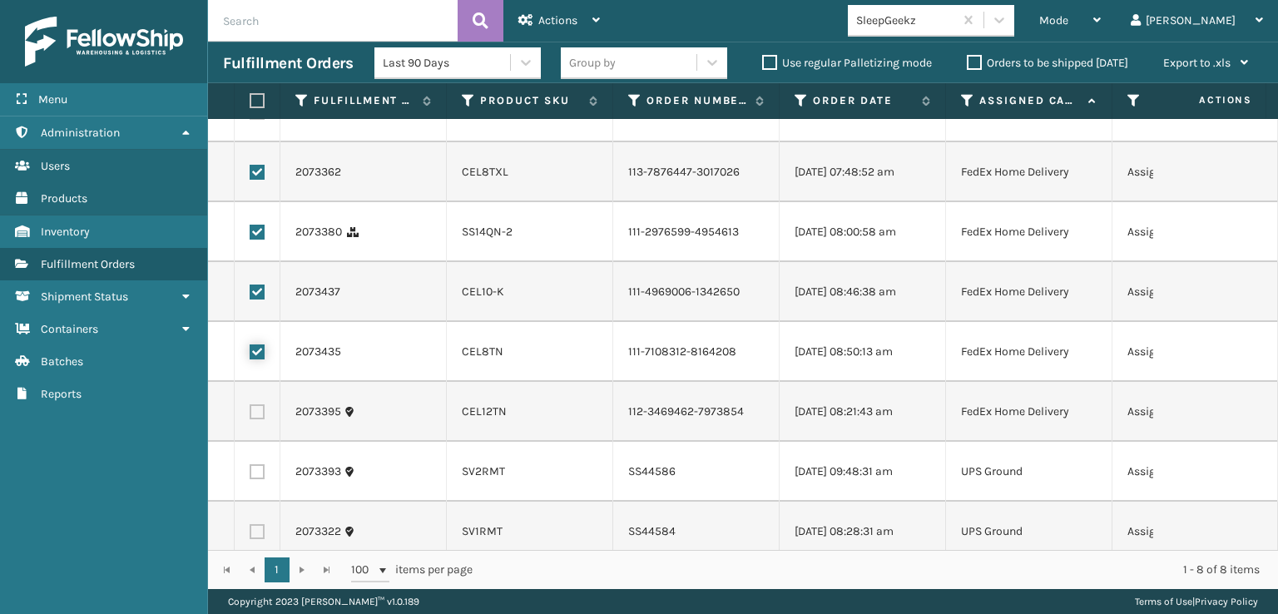
checkbox input "false"
click at [256, 299] on label at bounding box center [257, 292] width 15 height 15
click at [250, 295] on input "checkbox" at bounding box center [250, 290] width 1 height 11
checkbox input "false"
click at [255, 240] on label at bounding box center [257, 232] width 15 height 15
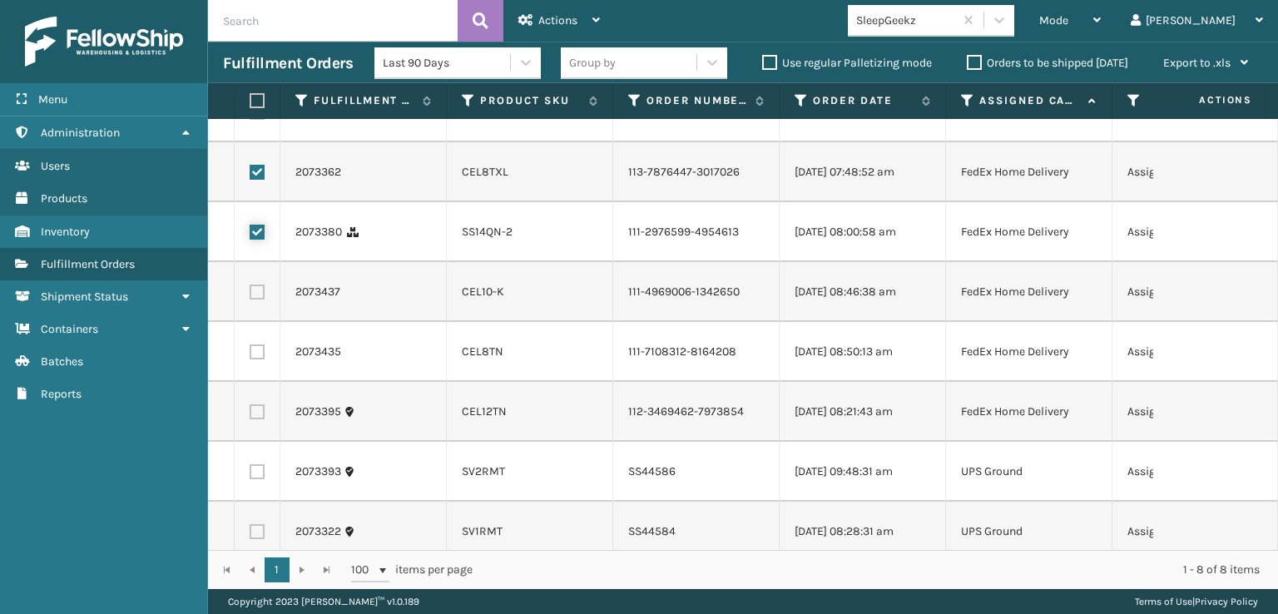
click at [250, 235] on input "checkbox" at bounding box center [250, 230] width 1 height 11
checkbox input "false"
click at [255, 180] on label at bounding box center [257, 172] width 15 height 15
click at [250, 176] on input "checkbox" at bounding box center [250, 170] width 1 height 11
checkbox input "false"
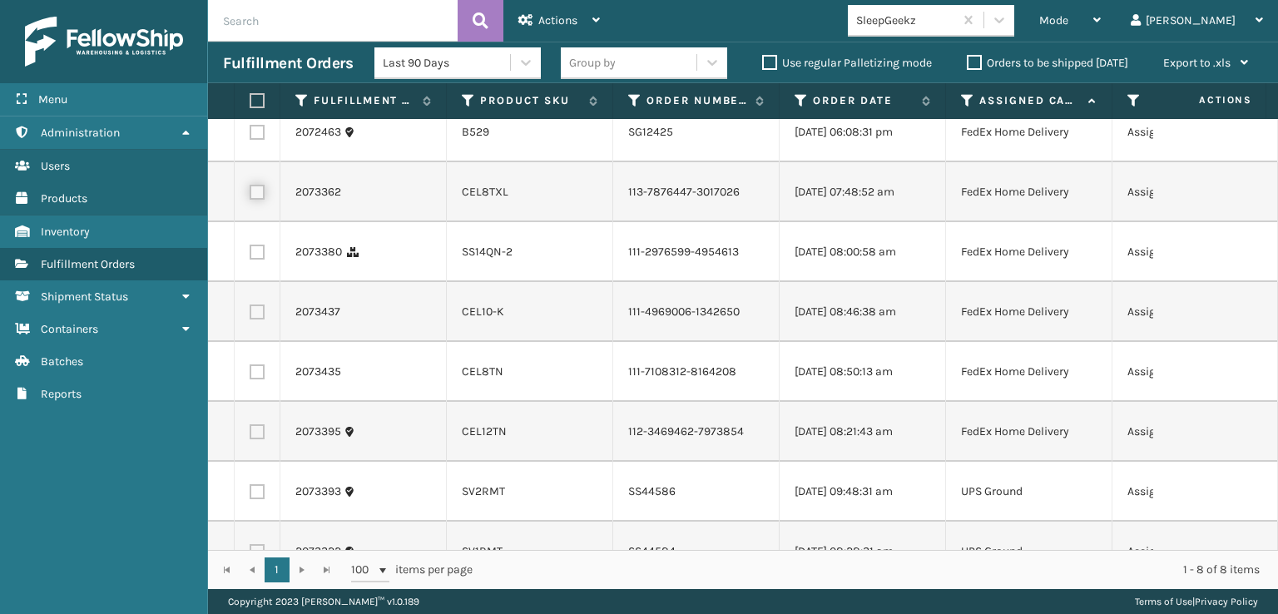
scroll to position [0, 0]
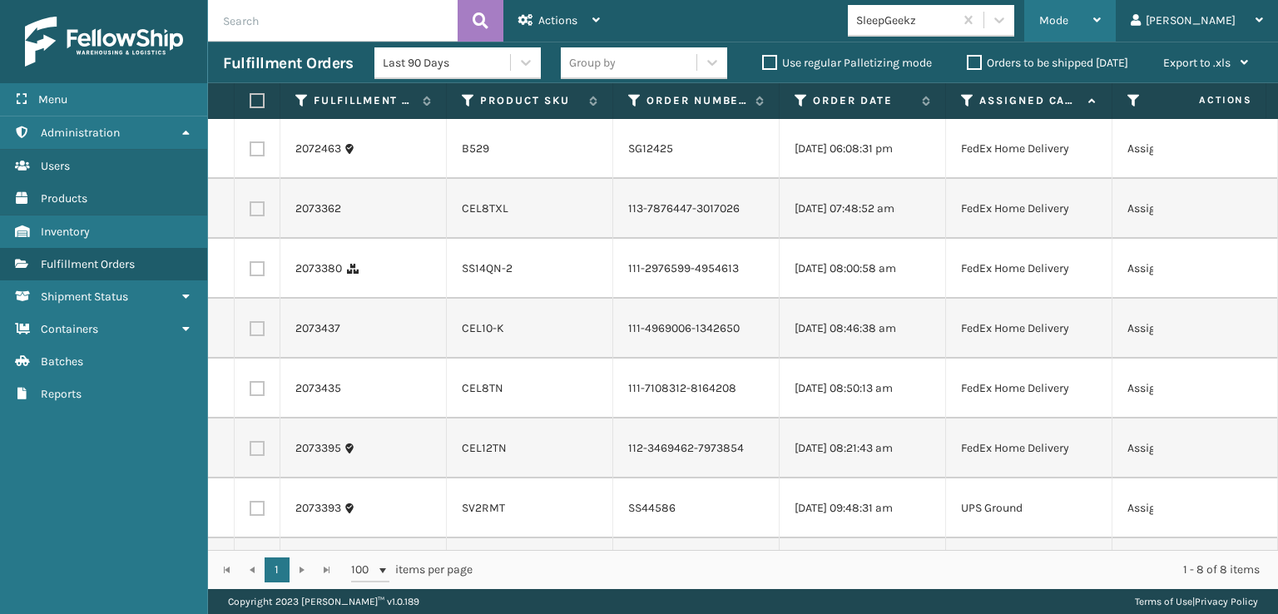
click at [1101, 12] on div "Mode" at bounding box center [1070, 21] width 62 height 42
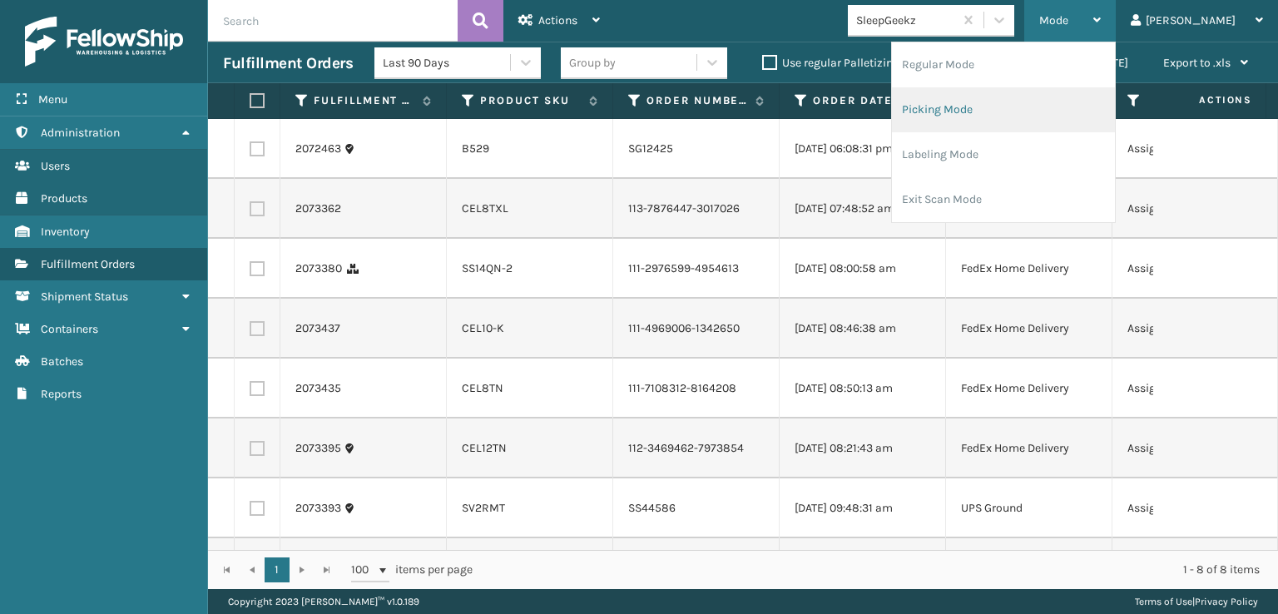
click at [1020, 104] on li "Picking Mode" at bounding box center [1003, 109] width 223 height 45
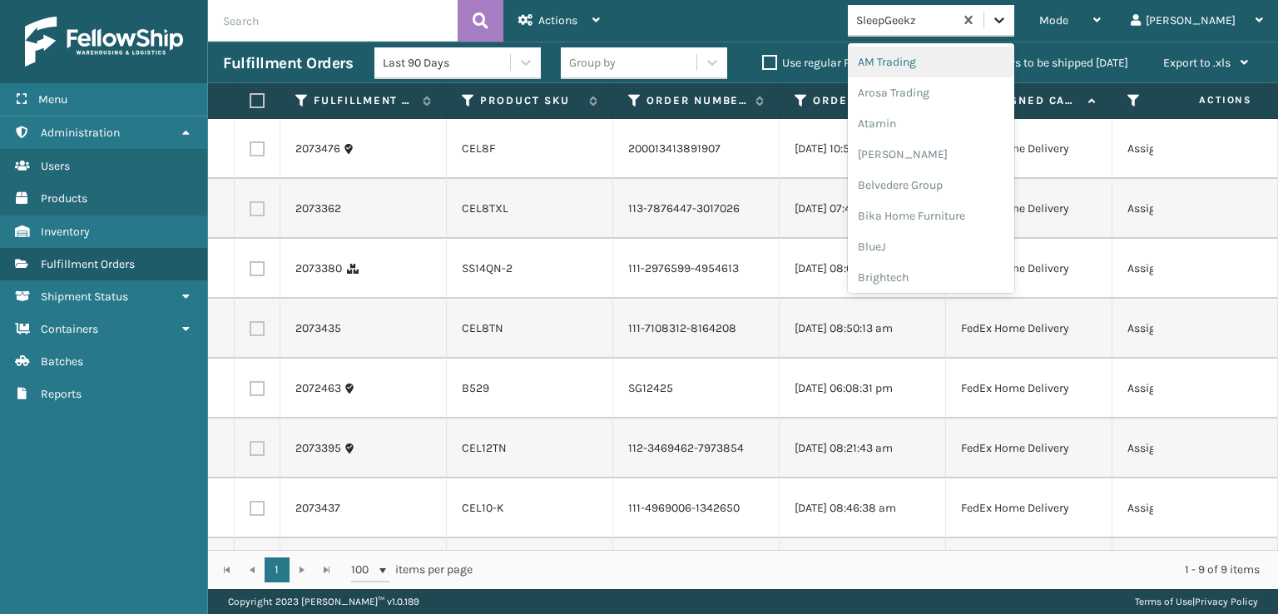
click at [1004, 22] on icon at bounding box center [999, 20] width 10 height 6
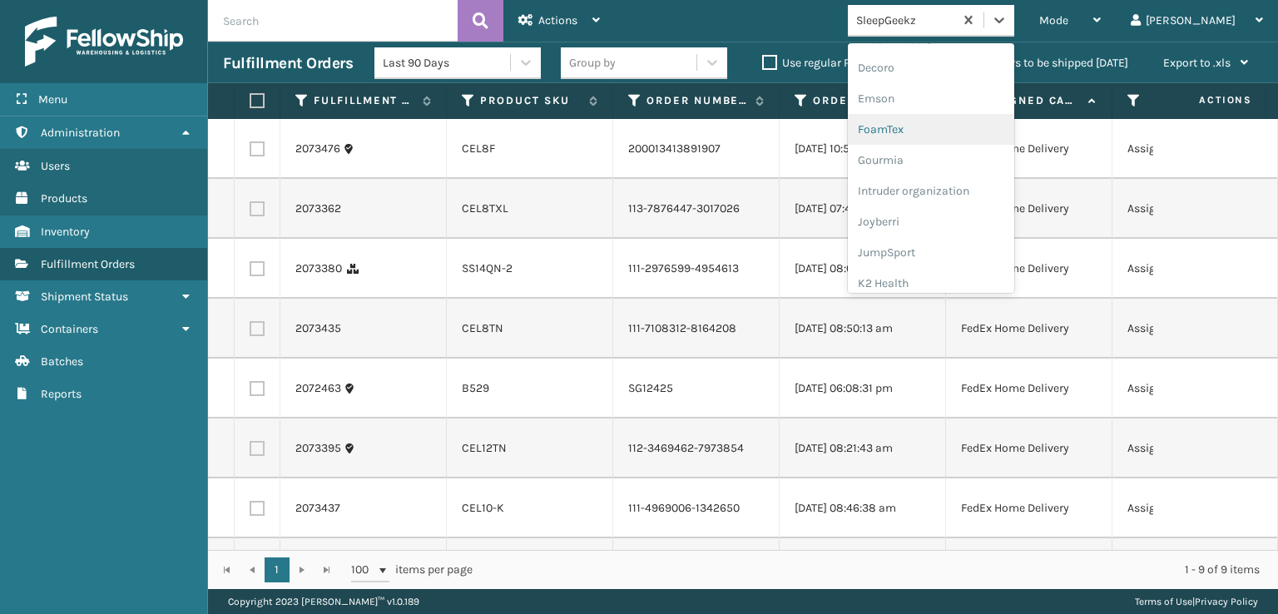
click at [950, 128] on div "FoamTex" at bounding box center [931, 129] width 166 height 31
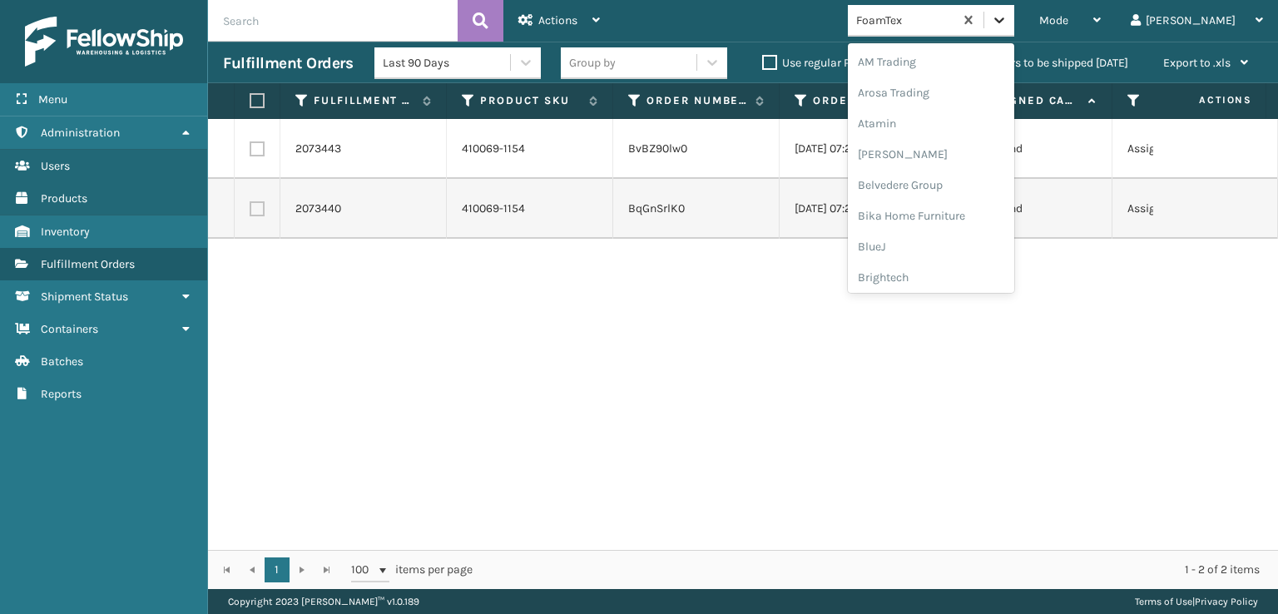
click at [1007, 21] on icon at bounding box center [999, 20] width 17 height 17
click at [952, 238] on div "SleepGeekz" at bounding box center [931, 243] width 166 height 31
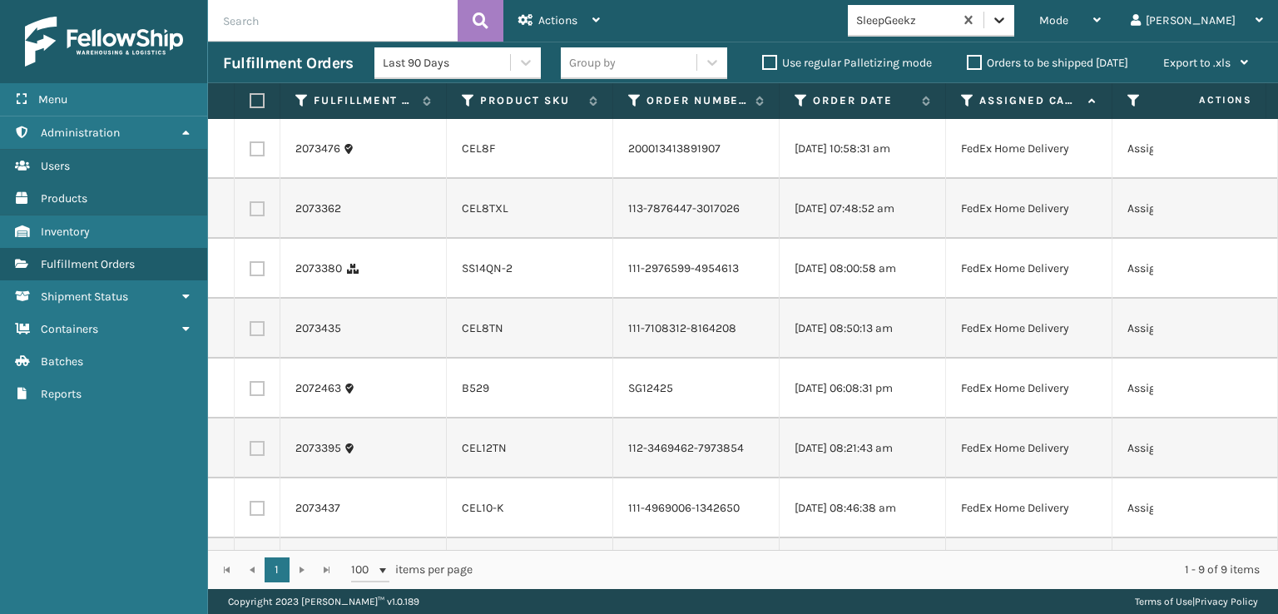
click at [1007, 15] on icon at bounding box center [999, 20] width 17 height 17
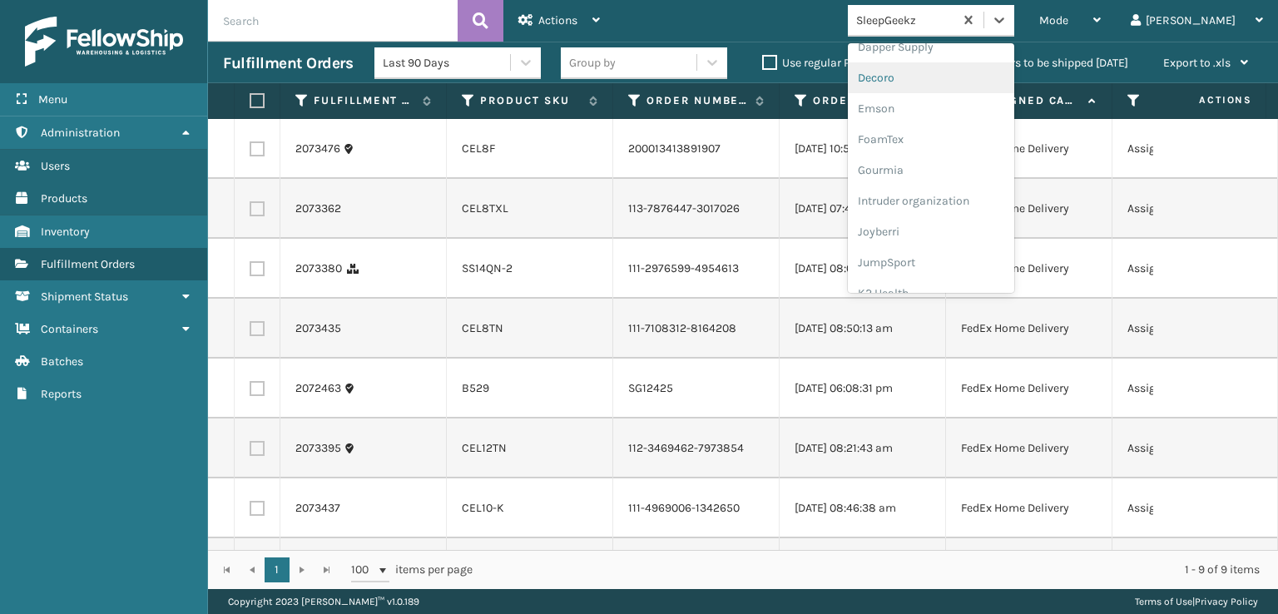
scroll to position [333, 0]
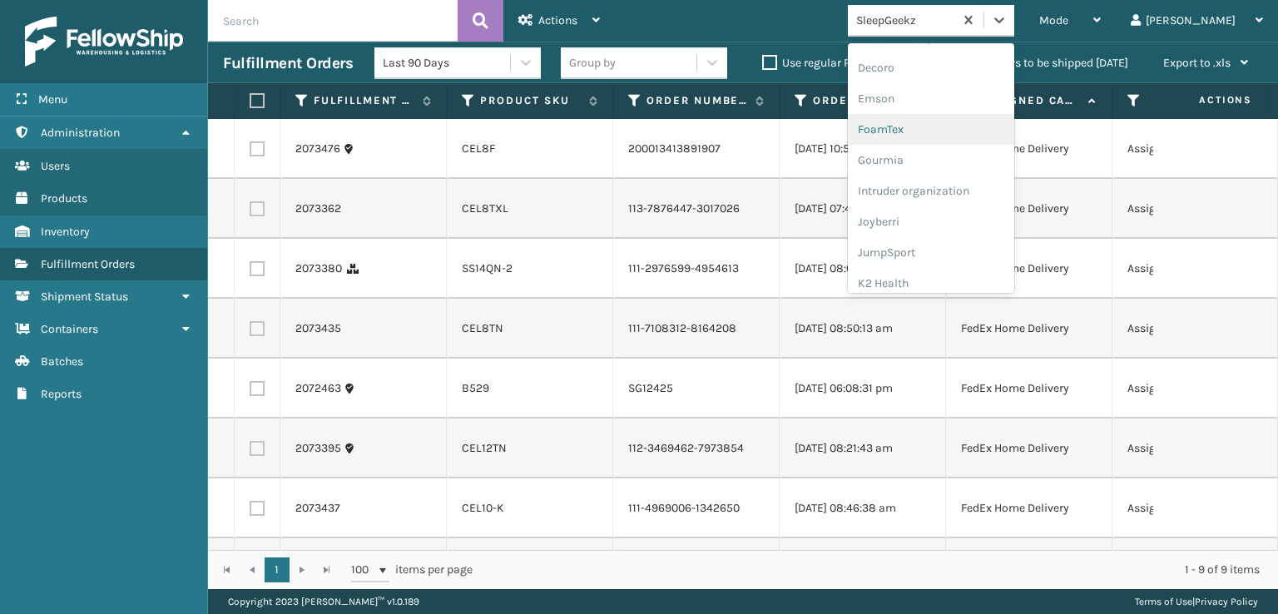
click at [952, 127] on div "FoamTex" at bounding box center [931, 129] width 166 height 31
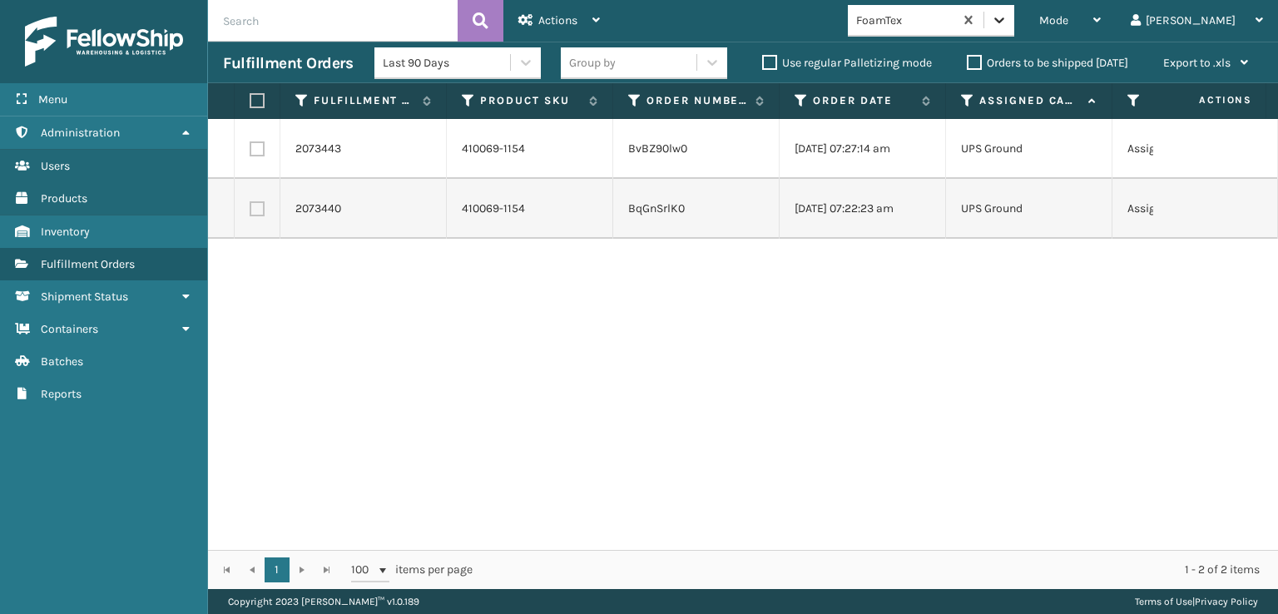
click at [1007, 26] on icon at bounding box center [999, 20] width 17 height 17
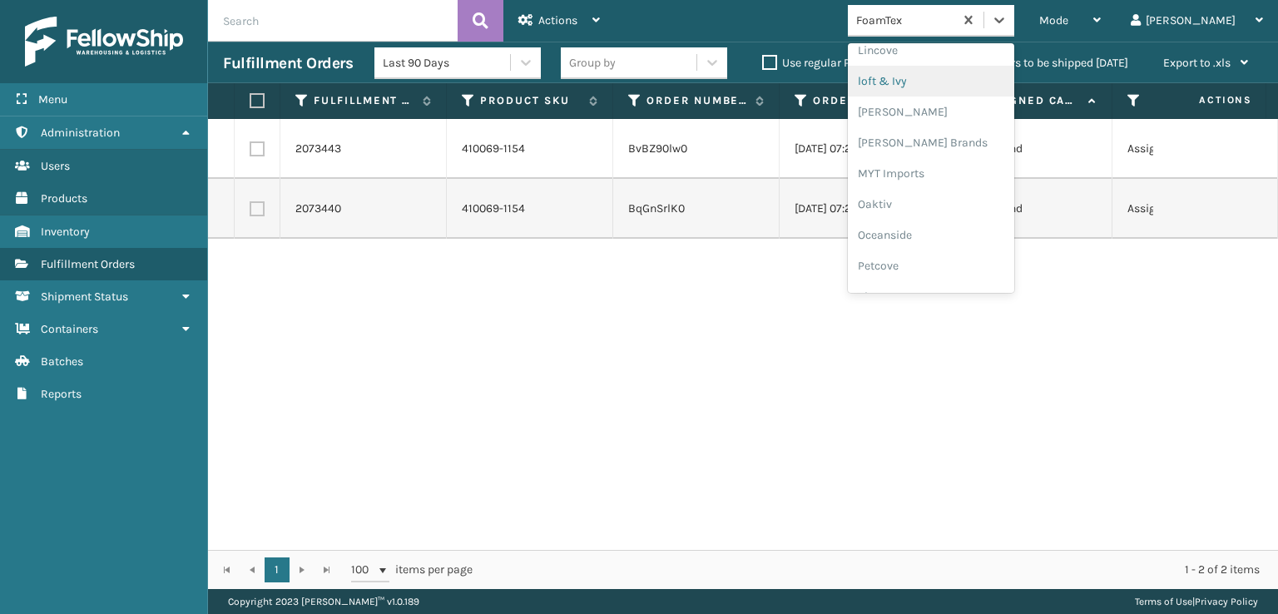
scroll to position [692, 0]
click at [983, 141] on div "[PERSON_NAME] Brands" at bounding box center [931, 139] width 166 height 31
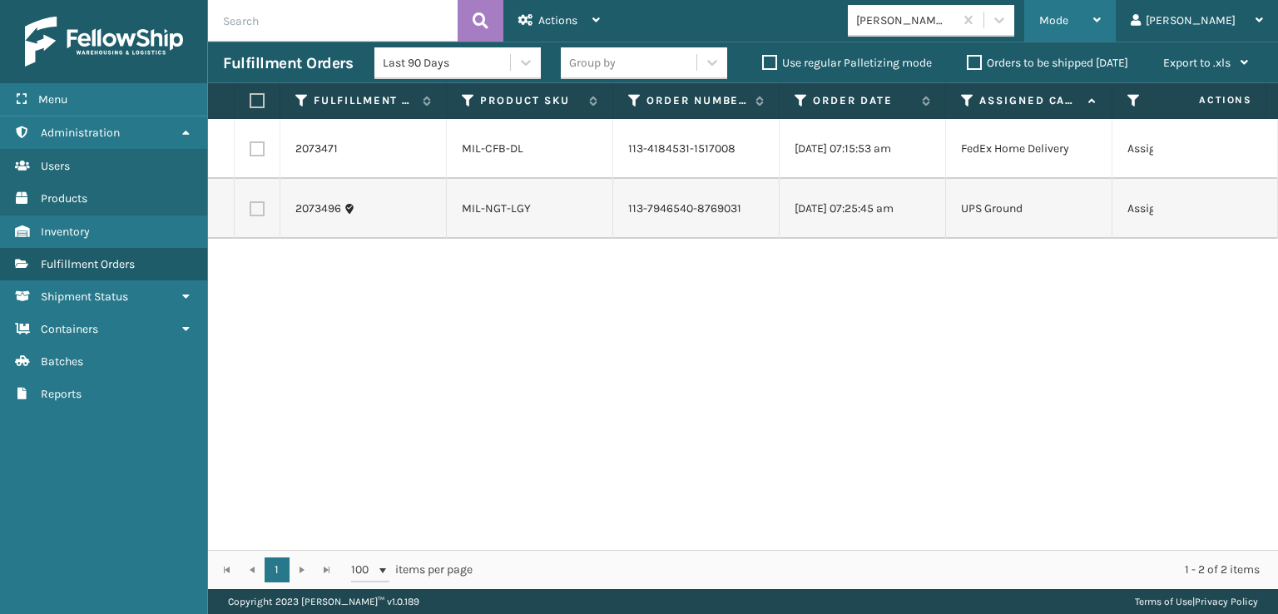
click at [1101, 11] on div "Mode" at bounding box center [1070, 21] width 62 height 42
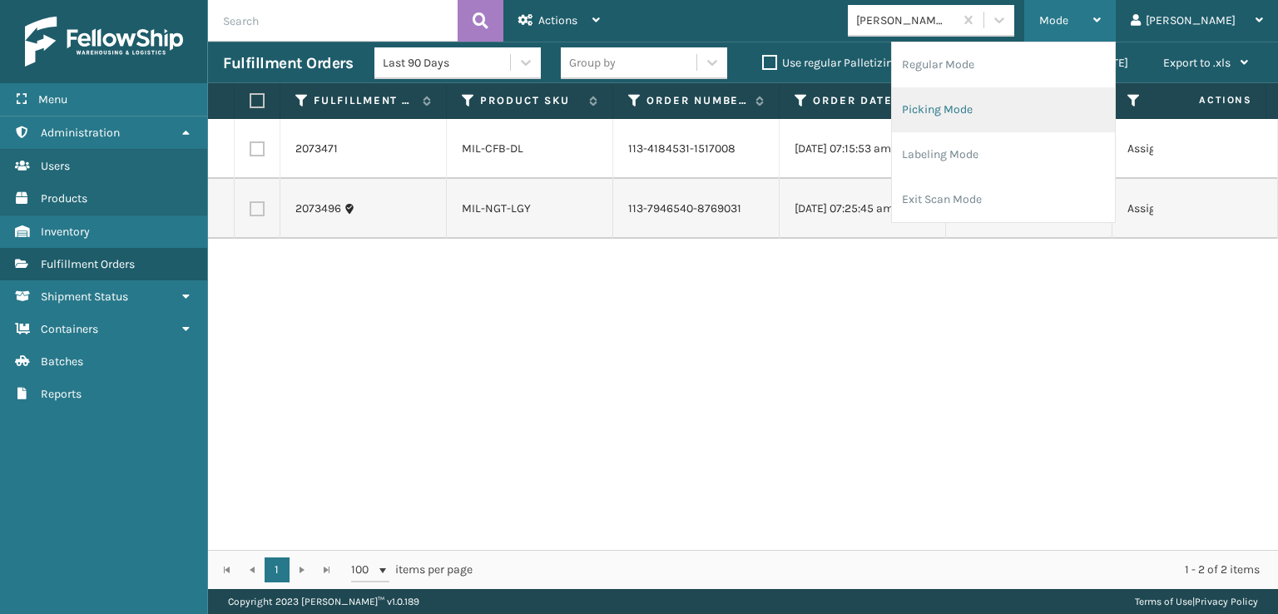
click at [979, 110] on li "Picking Mode" at bounding box center [1003, 109] width 223 height 45
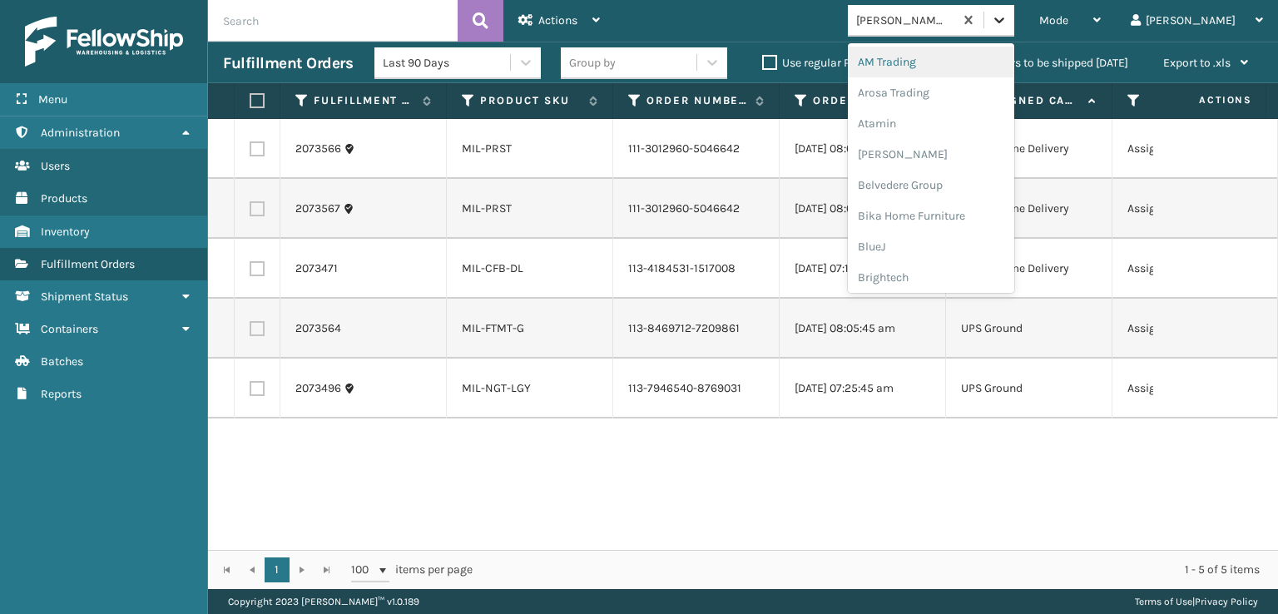
click at [1007, 15] on icon at bounding box center [999, 20] width 17 height 17
click at [952, 214] on div "FoamTex" at bounding box center [931, 212] width 166 height 31
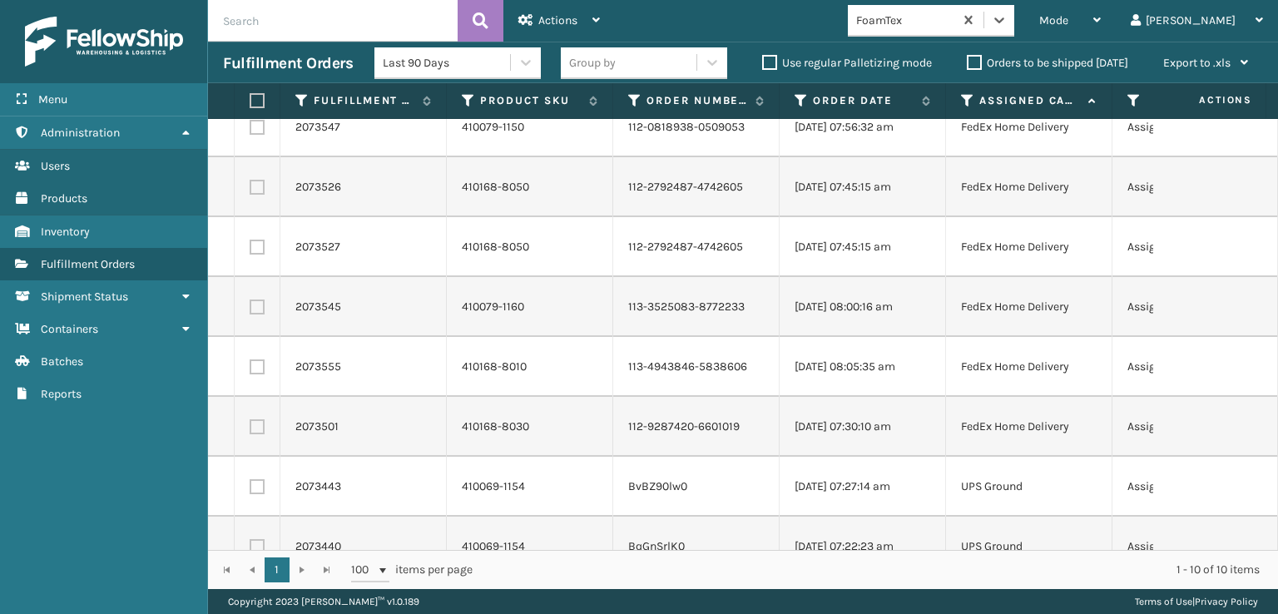
scroll to position [0, 0]
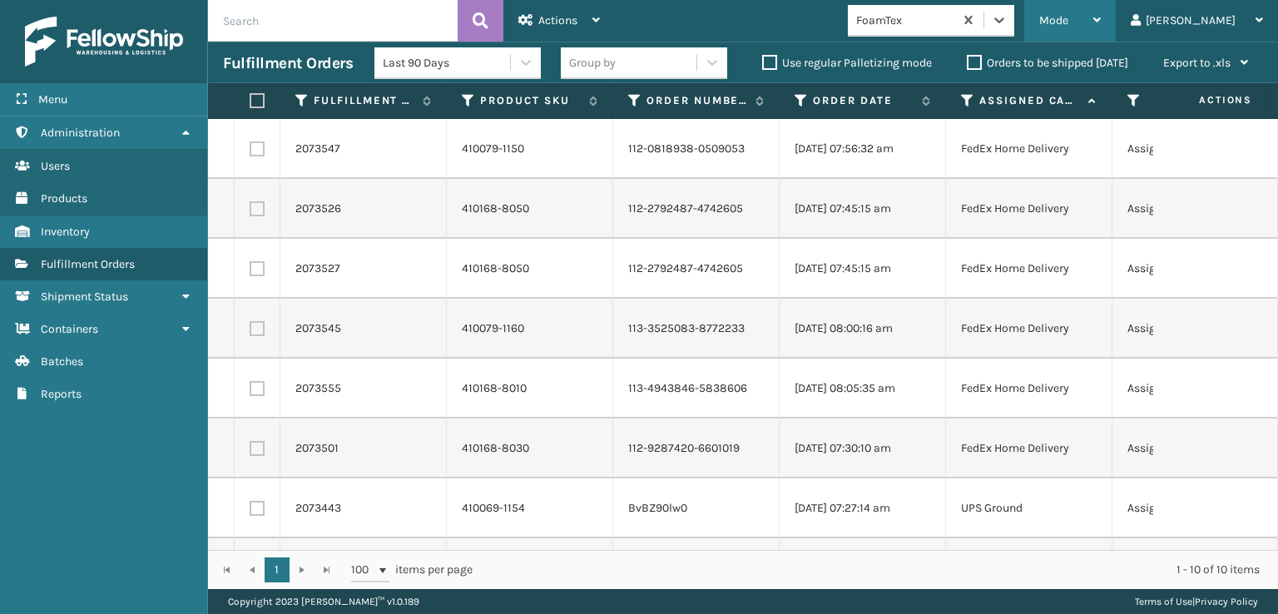
click at [1068, 14] on span "Mode" at bounding box center [1053, 20] width 29 height 14
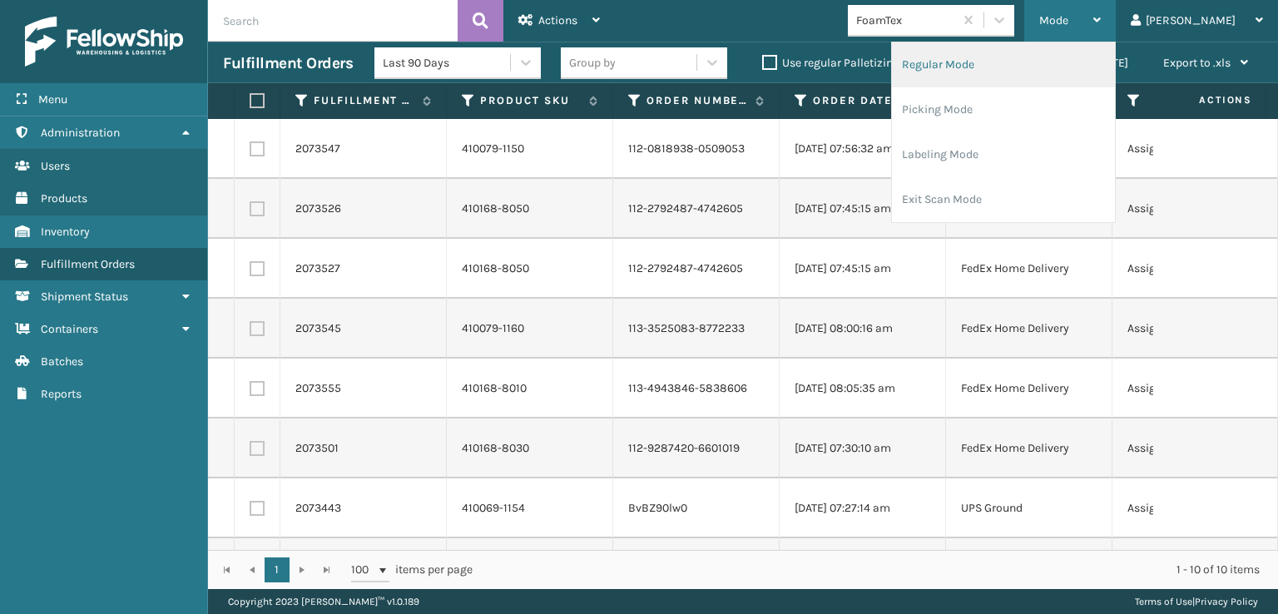
click at [988, 64] on li "Regular Mode" at bounding box center [1003, 64] width 223 height 45
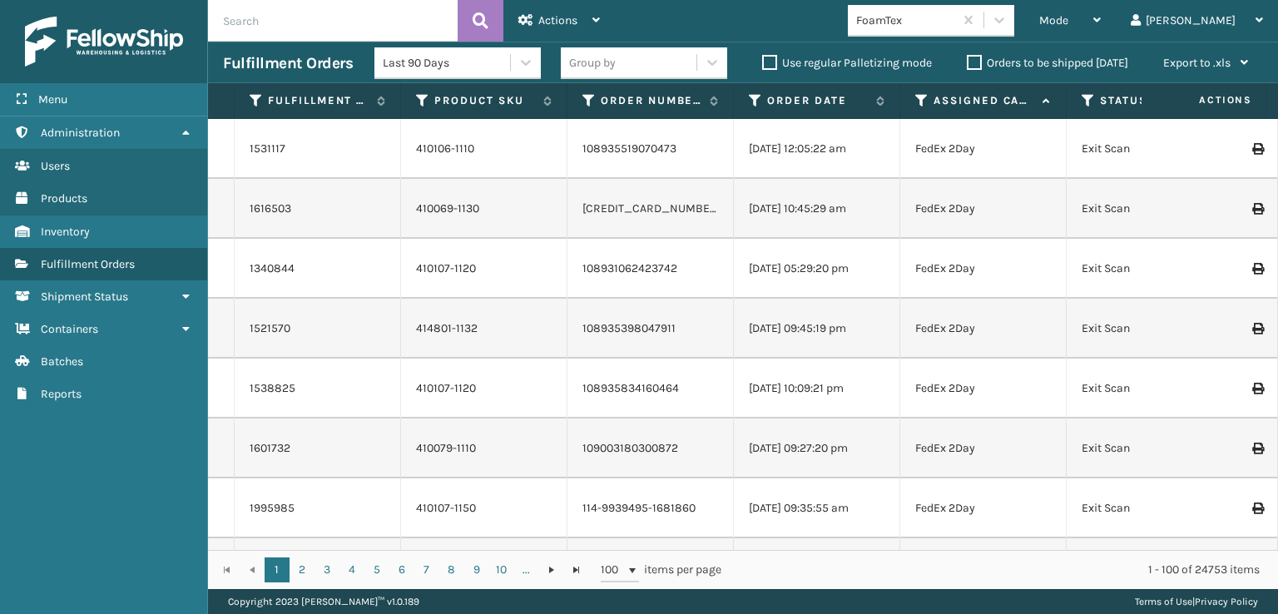
click at [1091, 100] on icon at bounding box center [1087, 100] width 13 height 15
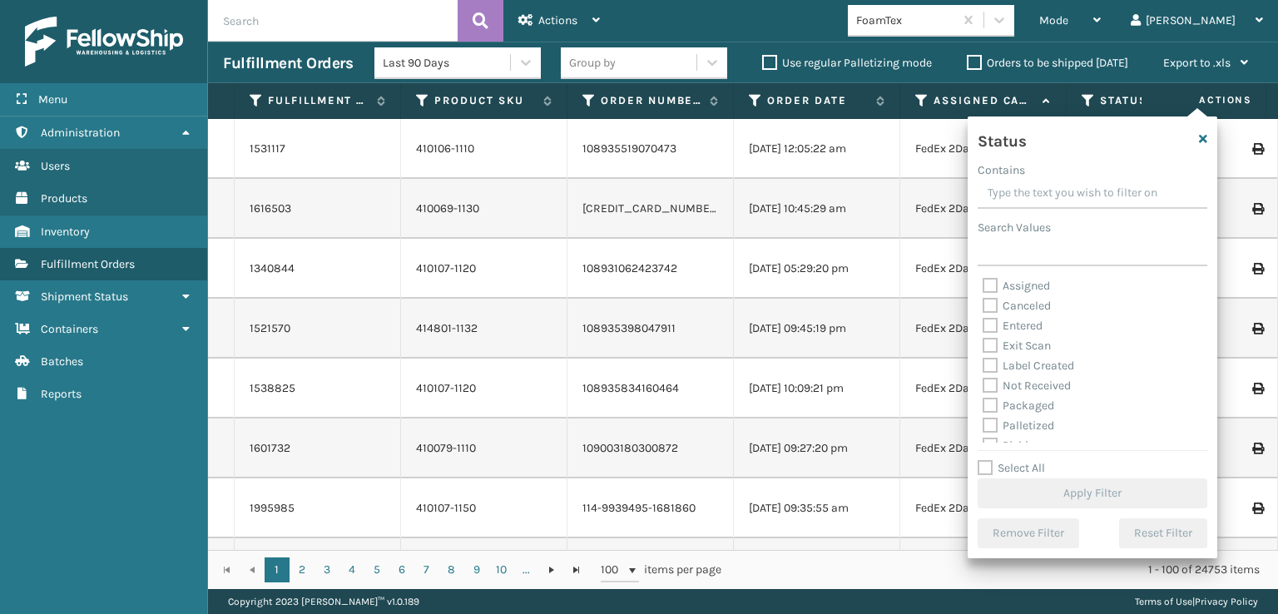
scroll to position [83, 0]
click at [992, 364] on label "Picking" at bounding box center [1011, 362] width 59 height 14
click at [983, 364] on input "Picking" at bounding box center [982, 358] width 1 height 11
checkbox input "true"
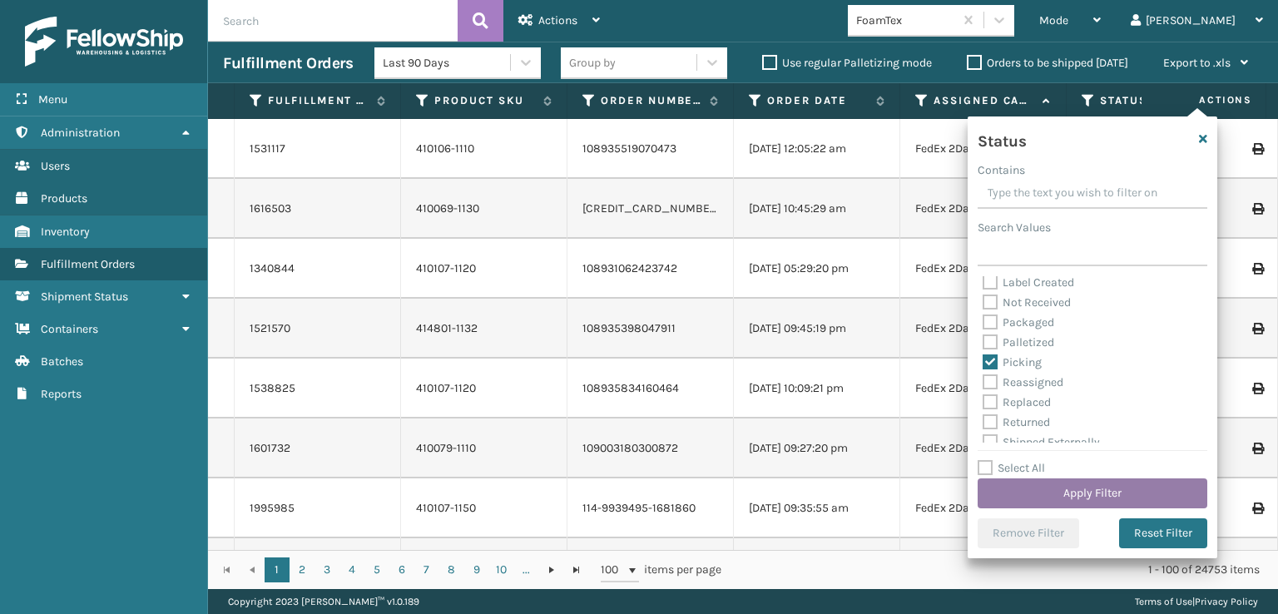
click at [1057, 497] on button "Apply Filter" at bounding box center [1092, 493] width 230 height 30
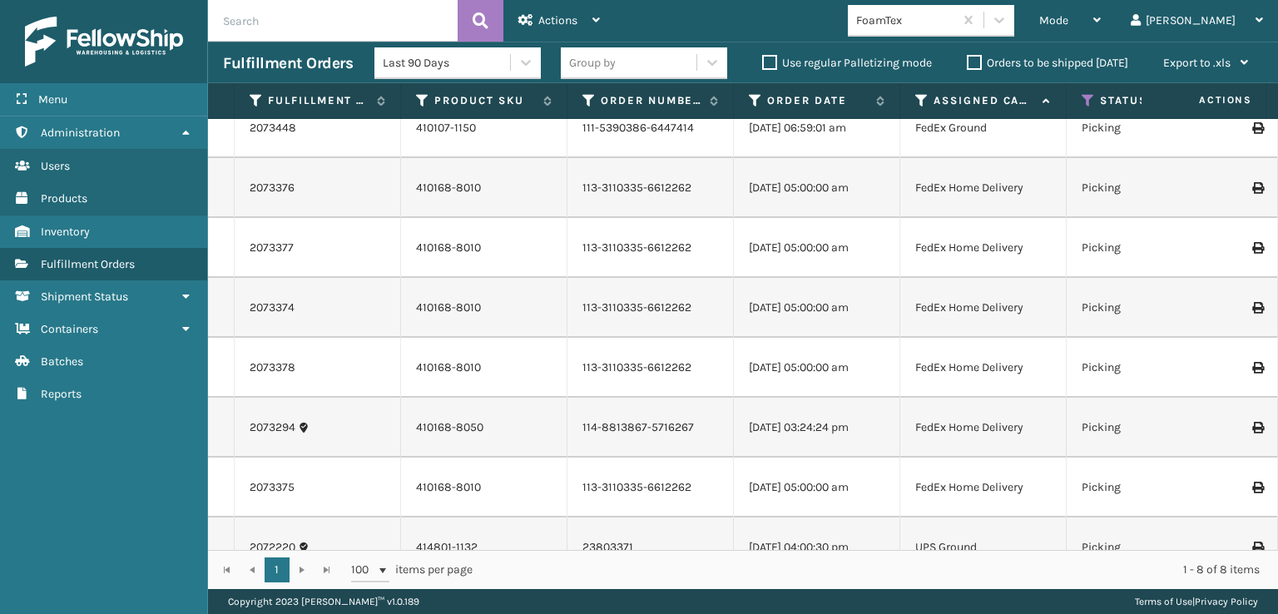
scroll to position [0, 0]
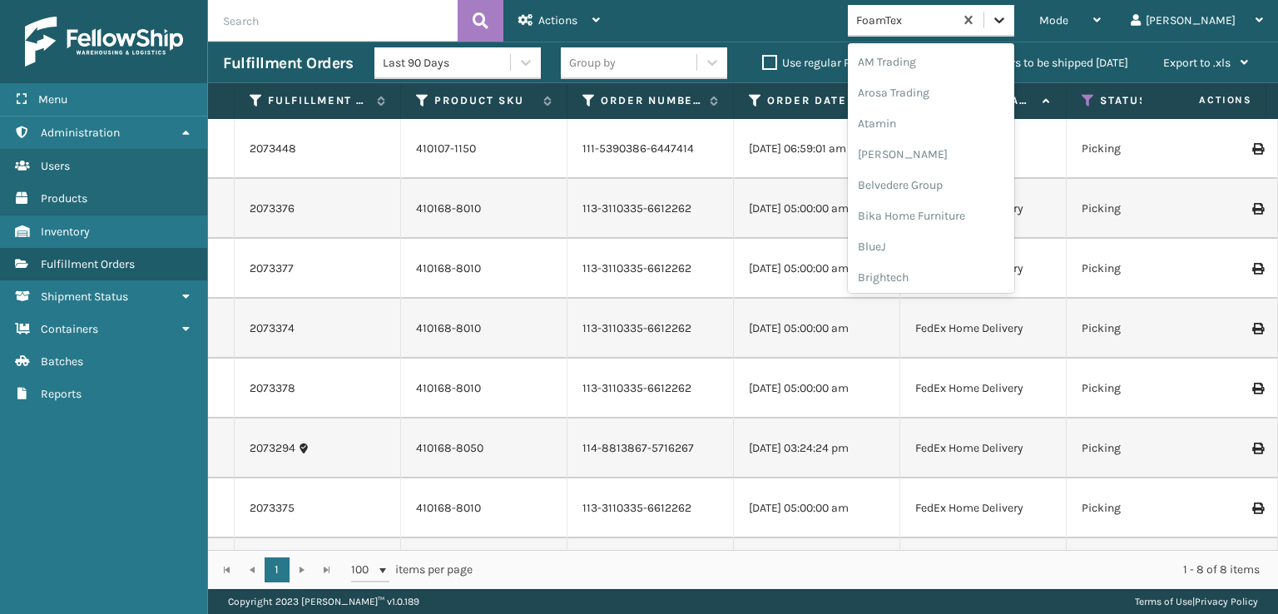
click at [1007, 24] on icon at bounding box center [999, 20] width 17 height 17
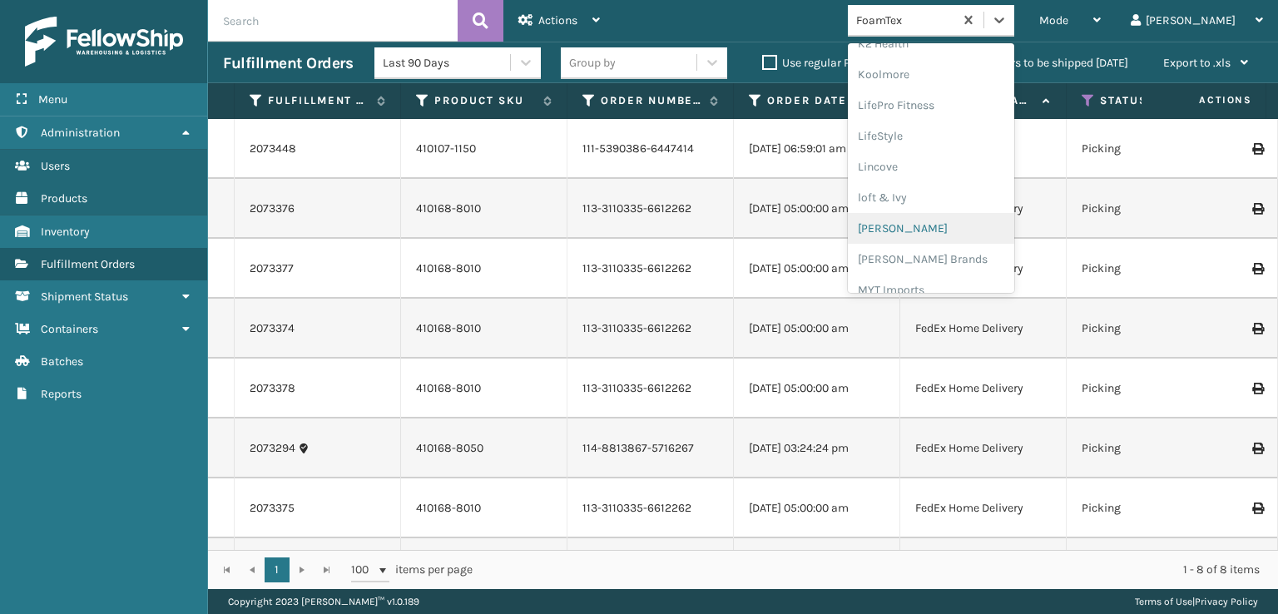
scroll to position [609, 0]
click at [942, 217] on div "[PERSON_NAME] Brands" at bounding box center [931, 222] width 166 height 31
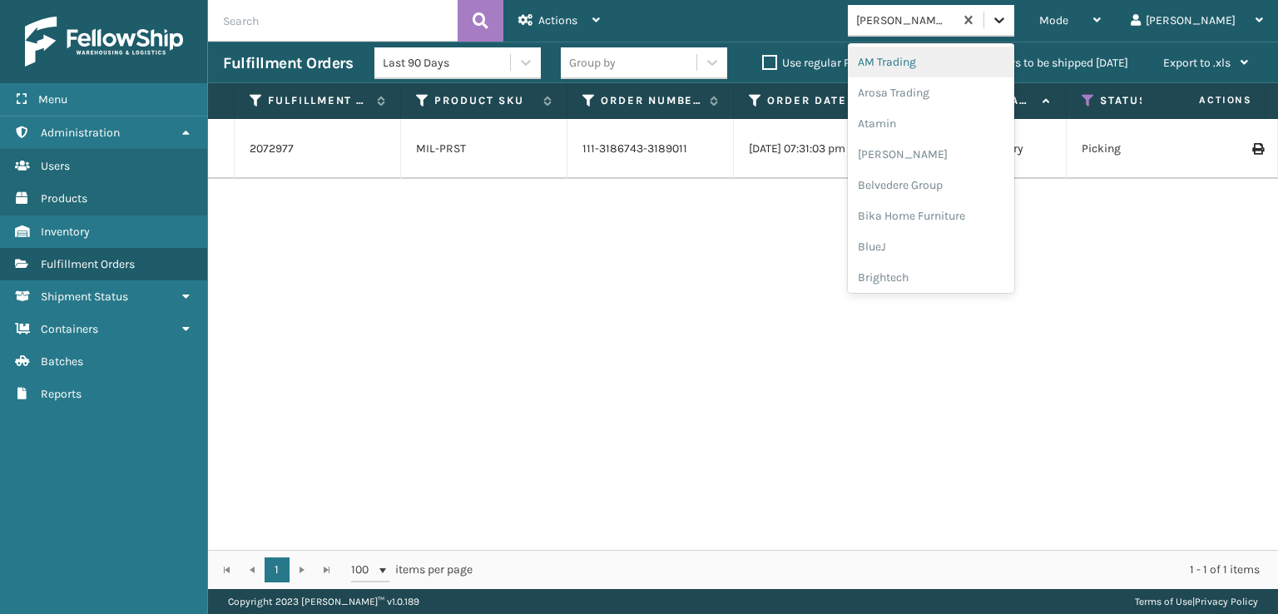
click at [1014, 22] on div at bounding box center [999, 20] width 30 height 30
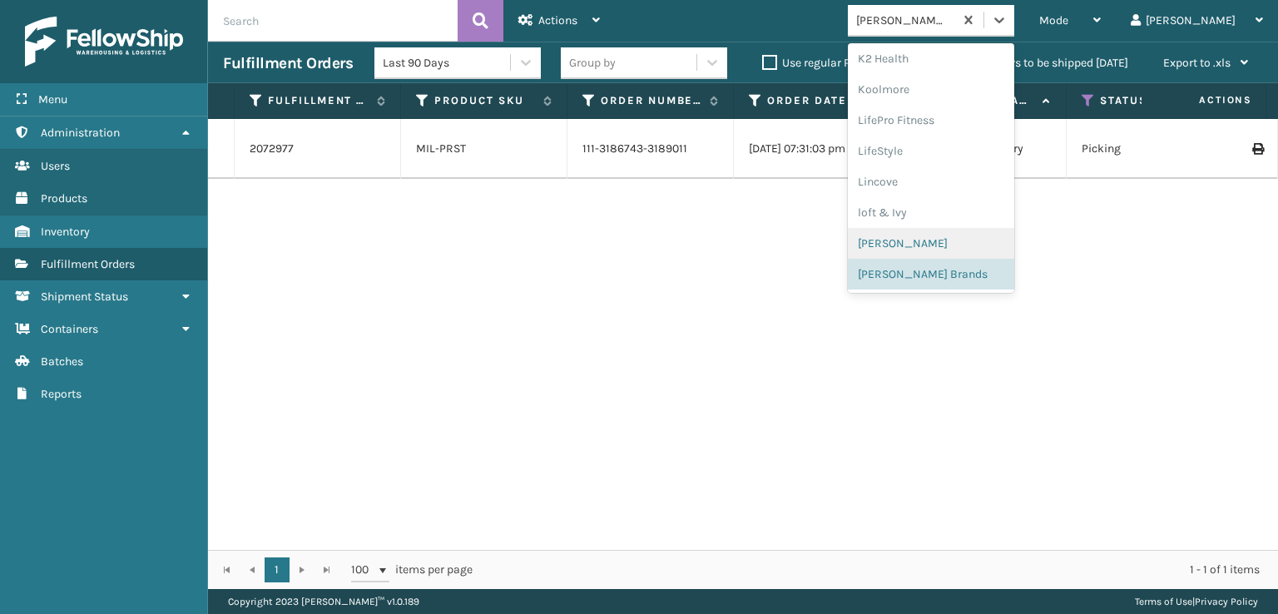
scroll to position [834, 0]
click at [942, 240] on div "SleepGeekz" at bounding box center [931, 243] width 166 height 31
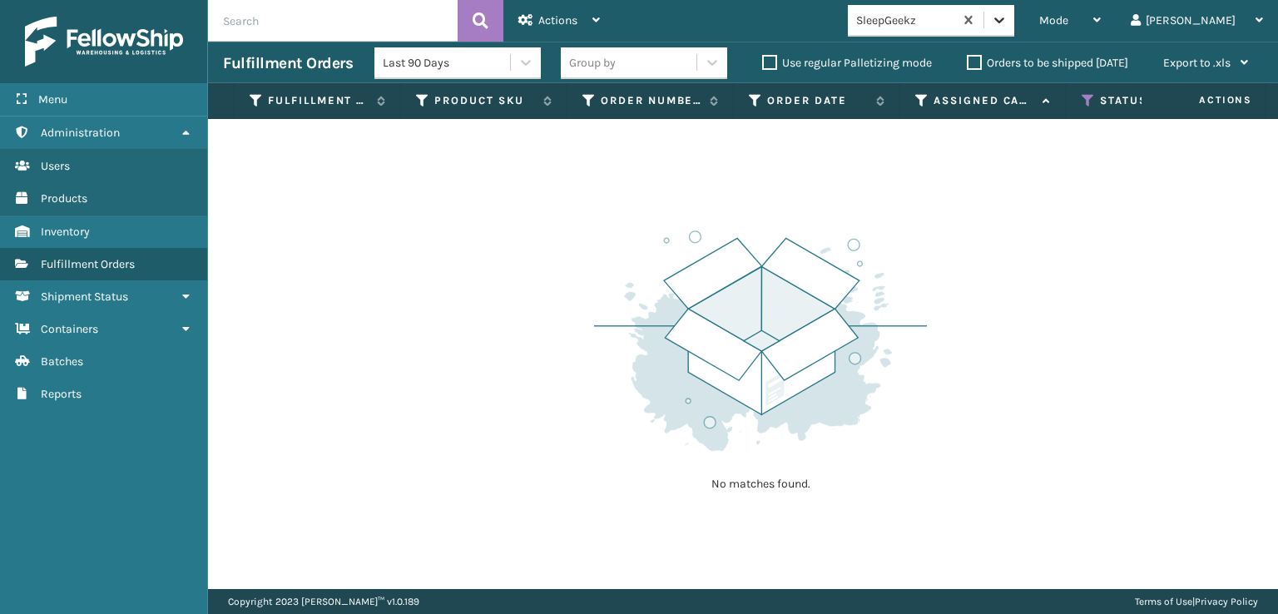
click at [1007, 19] on icon at bounding box center [999, 20] width 17 height 17
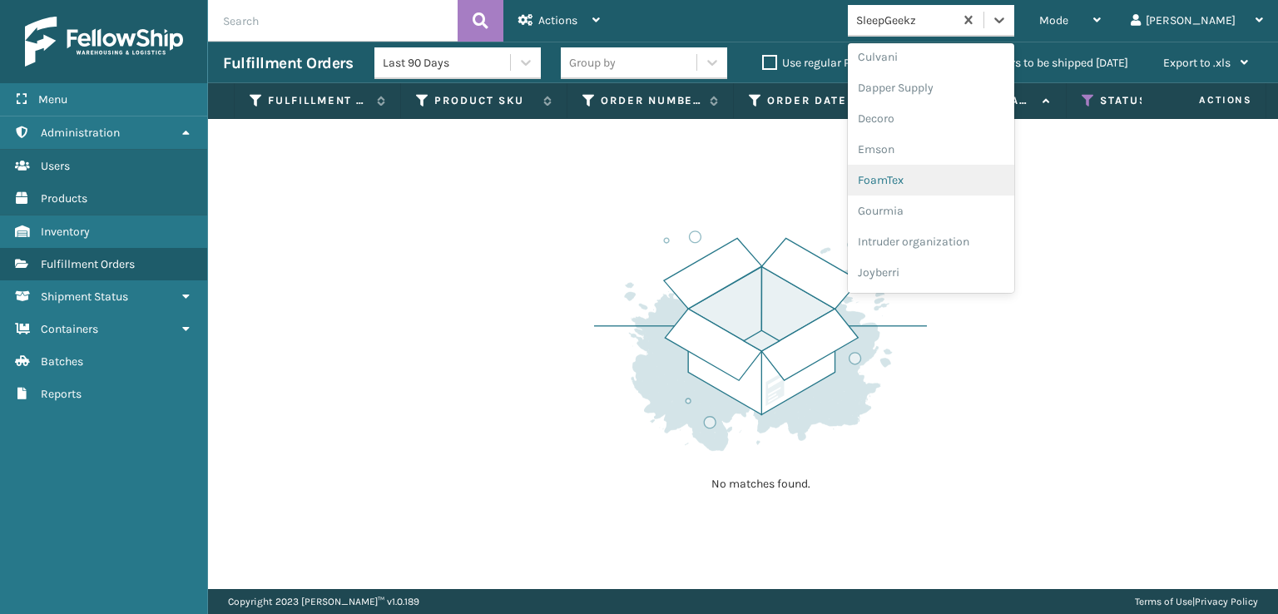
scroll to position [333, 0]
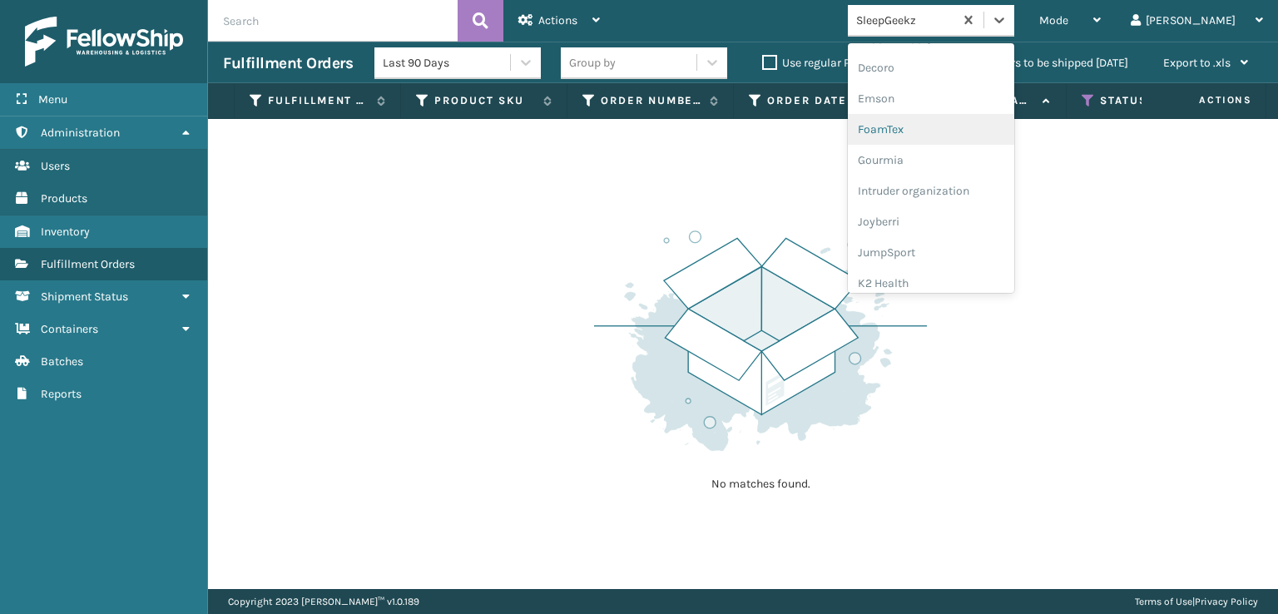
click at [948, 125] on div "FoamTex" at bounding box center [931, 129] width 166 height 31
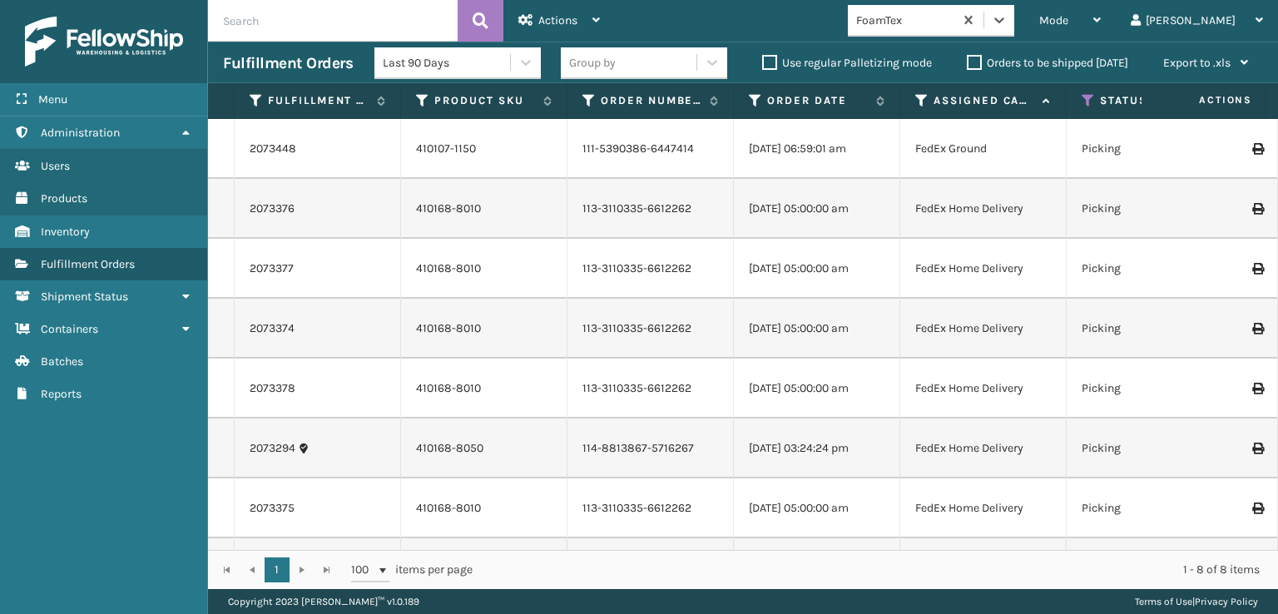
scroll to position [60, 0]
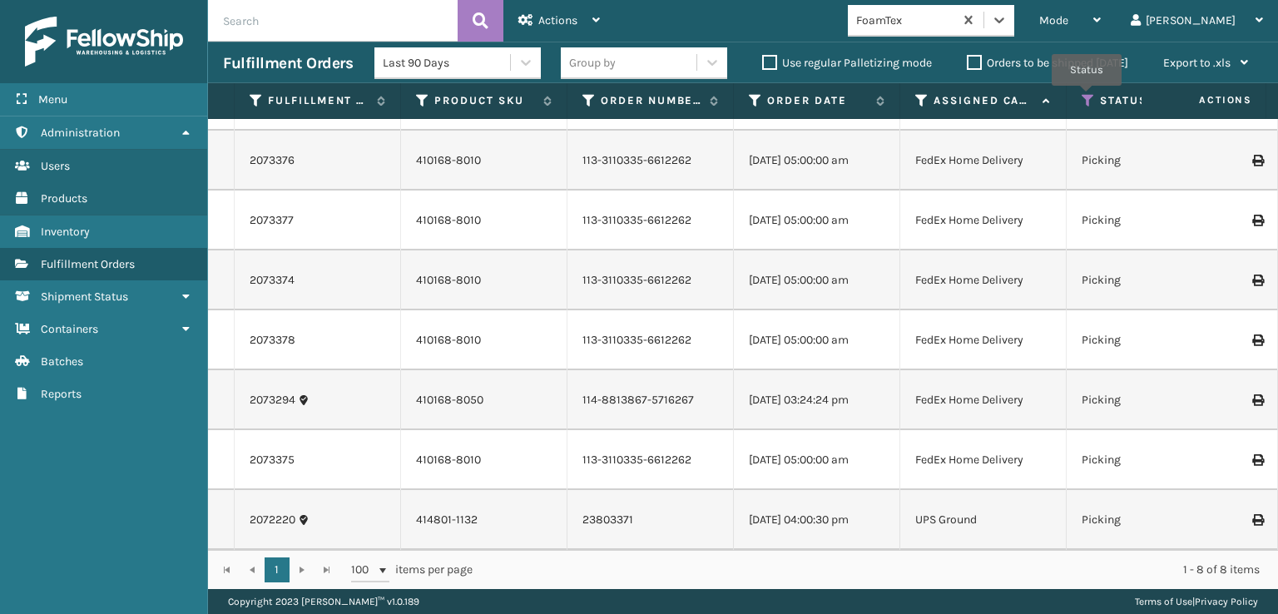
click at [1086, 98] on icon at bounding box center [1087, 100] width 13 height 15
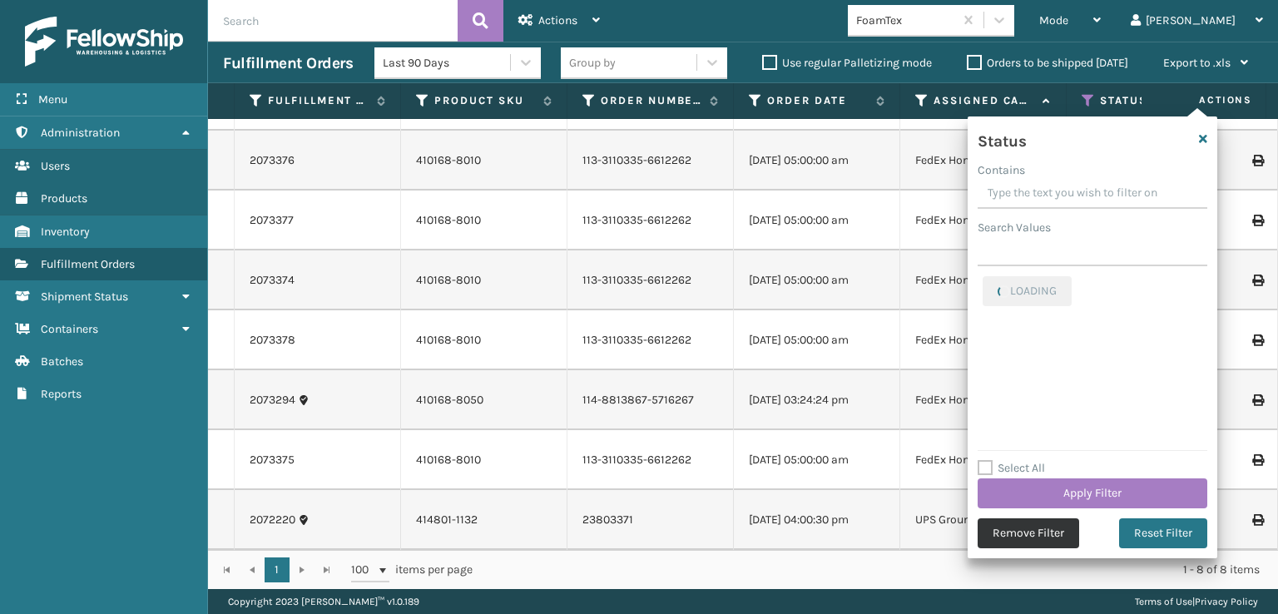
click at [1034, 530] on button "Remove Filter" at bounding box center [1027, 533] width 101 height 30
